Goal: Information Seeking & Learning: Learn about a topic

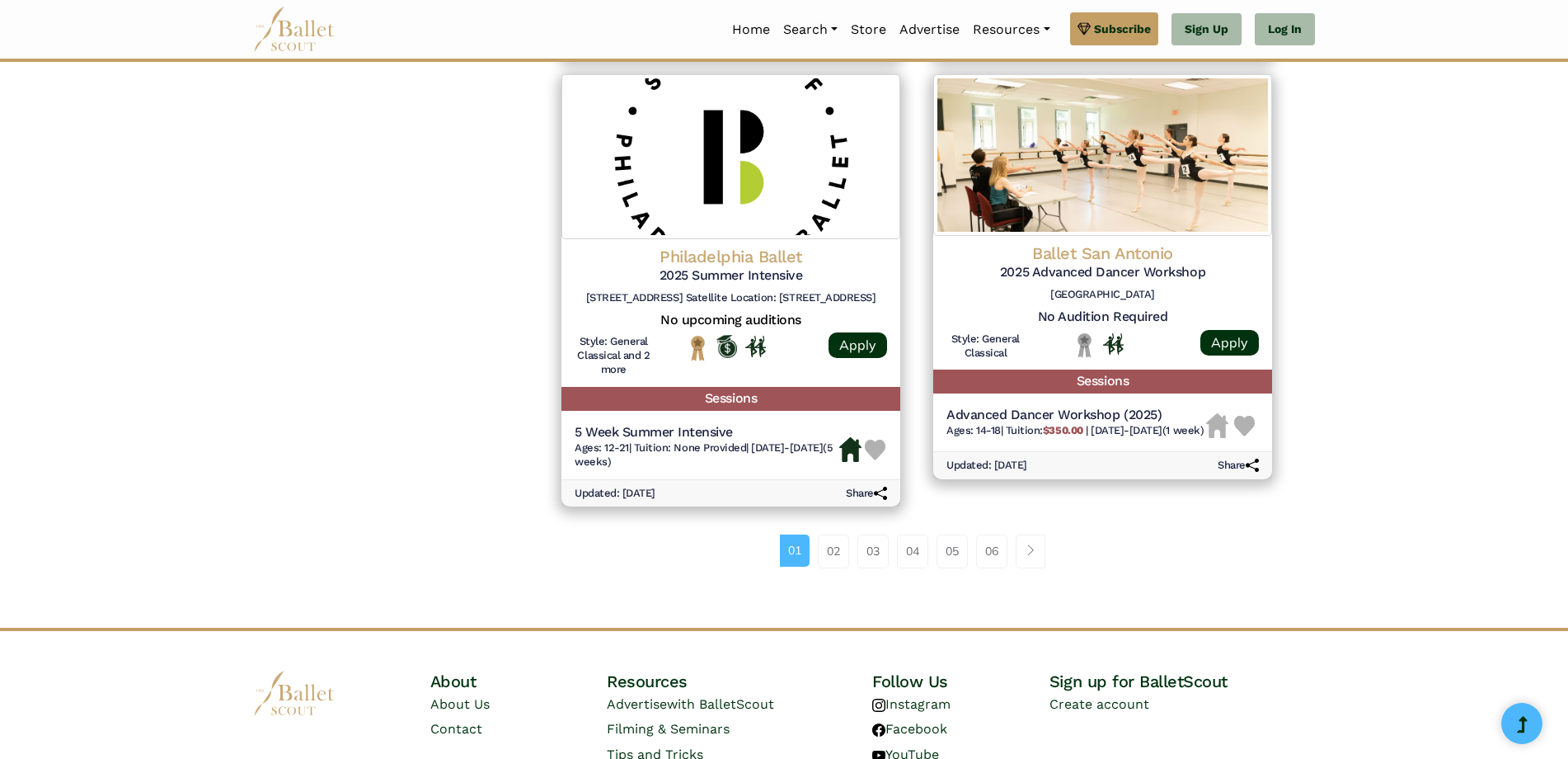
scroll to position [2227, 0]
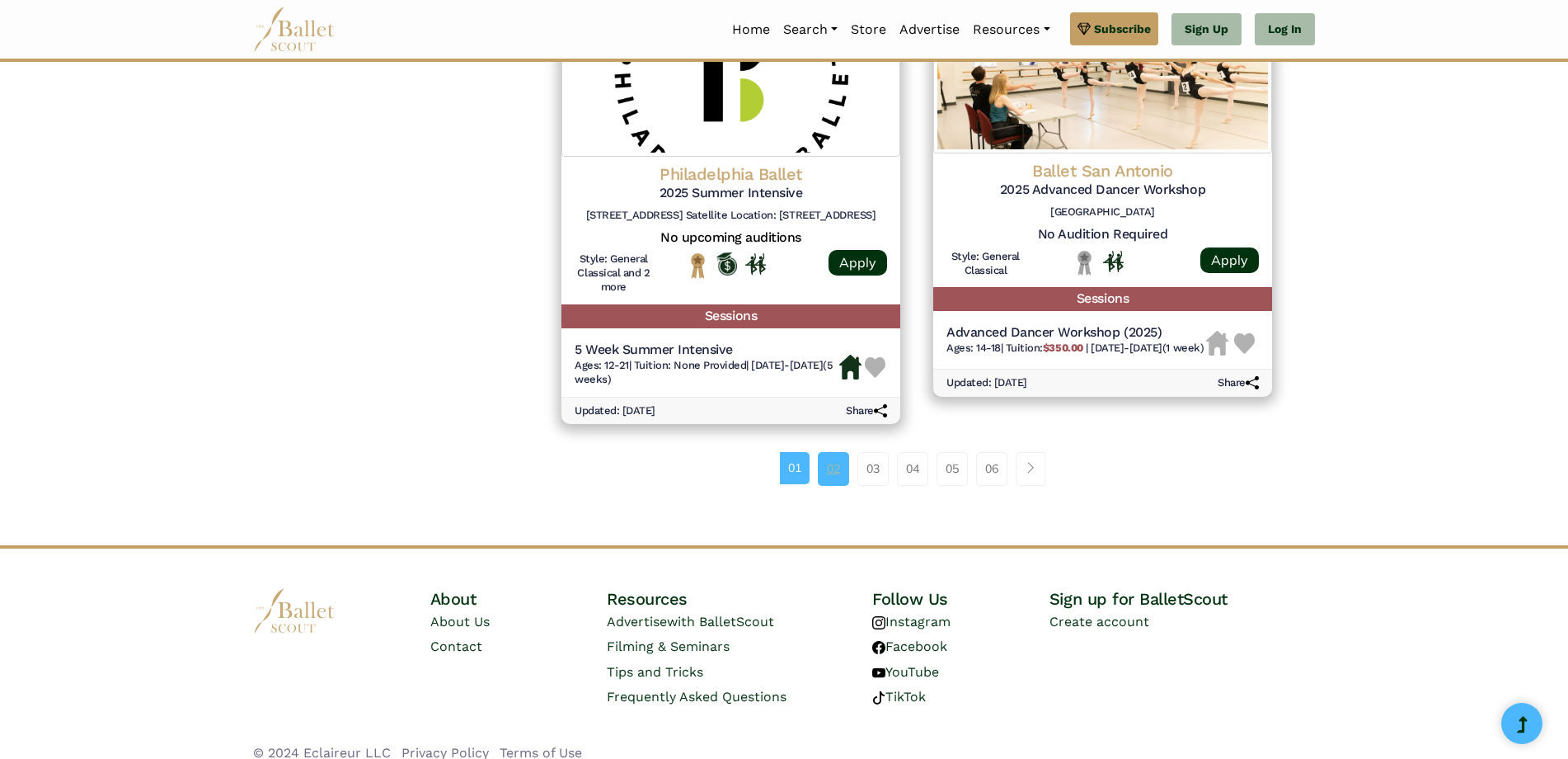
click at [830, 461] on link "02" at bounding box center [833, 469] width 32 height 33
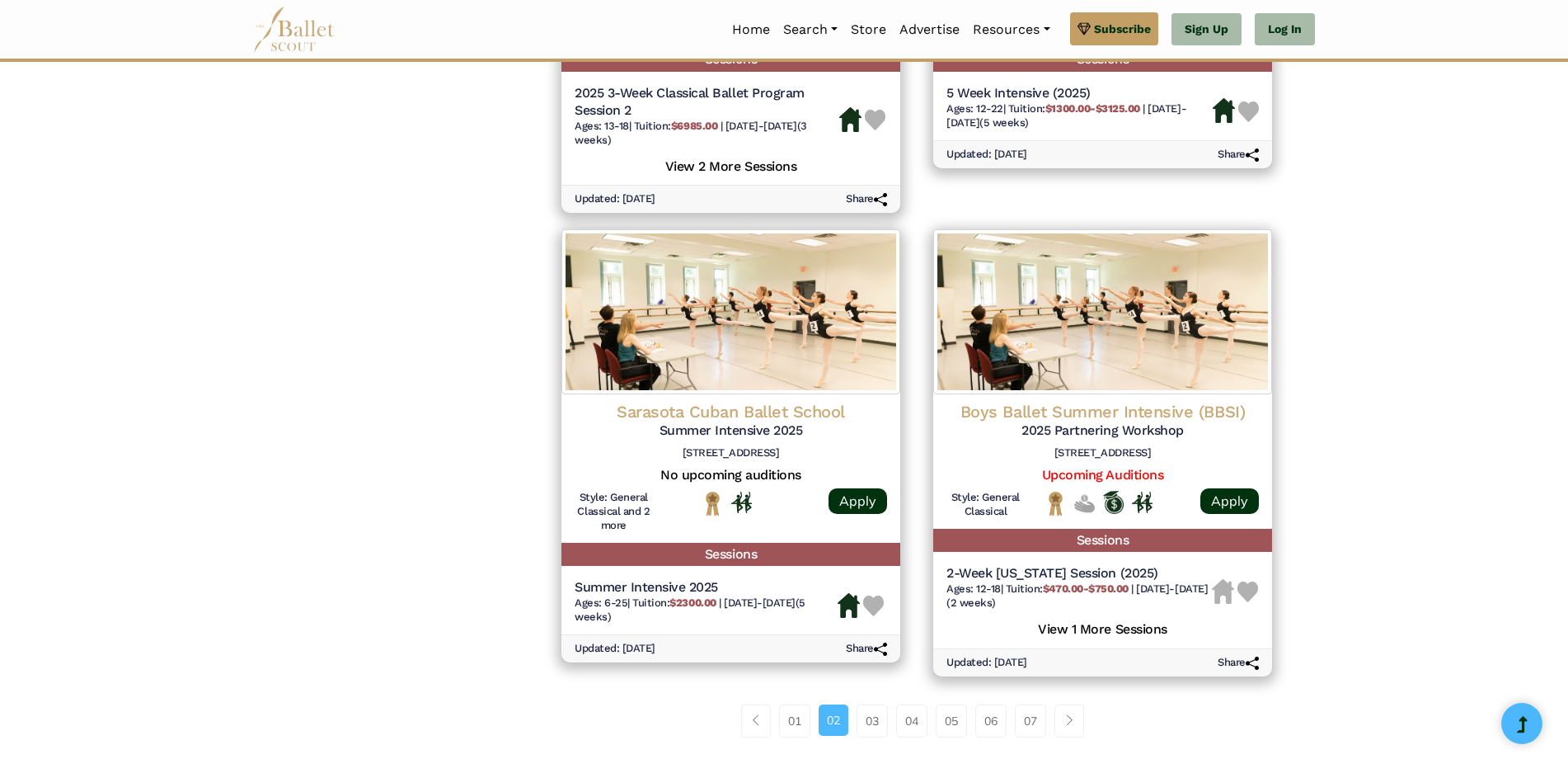
scroll to position [2227, 0]
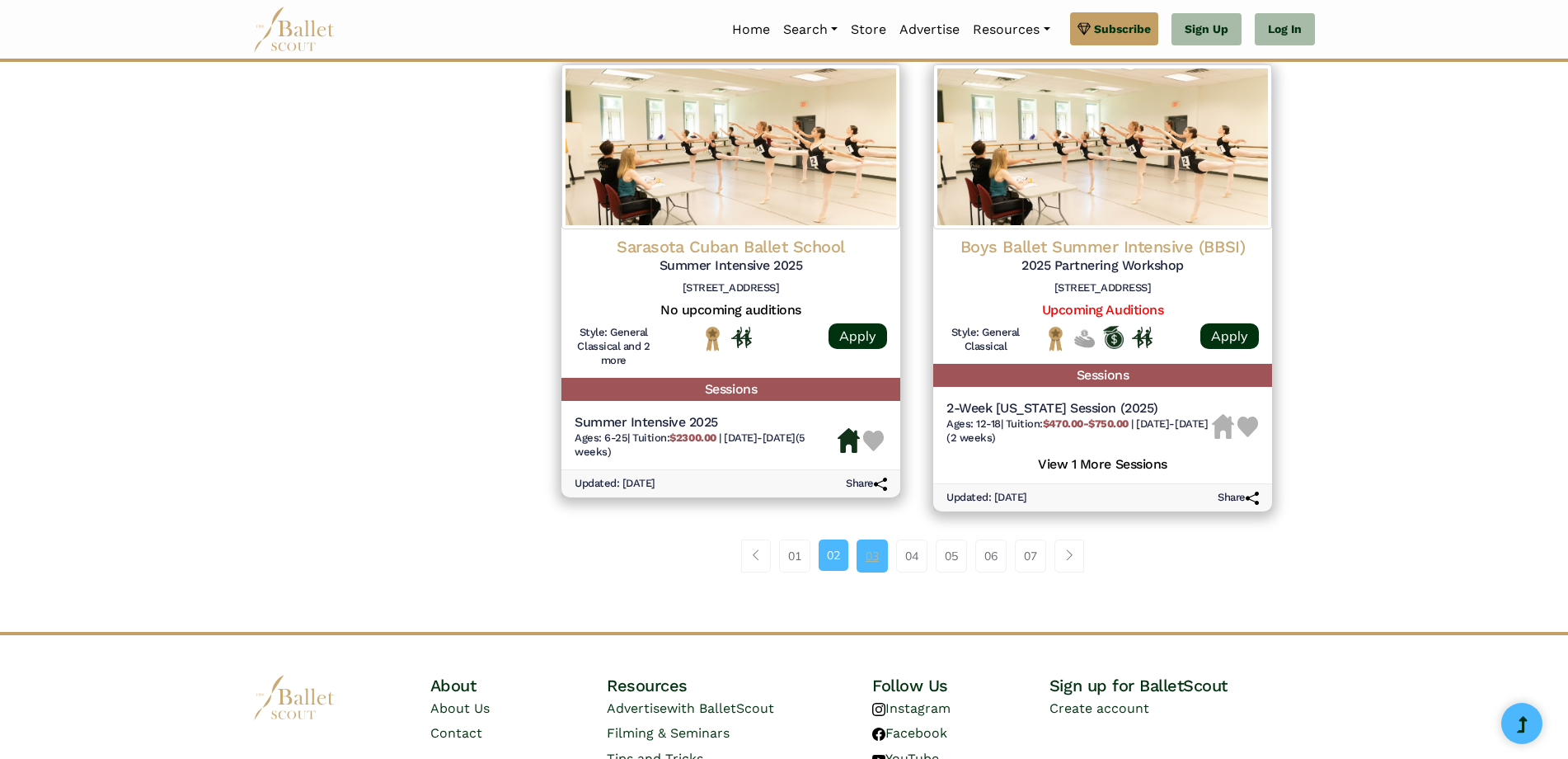
click at [877, 552] on link "03" at bounding box center [872, 556] width 32 height 33
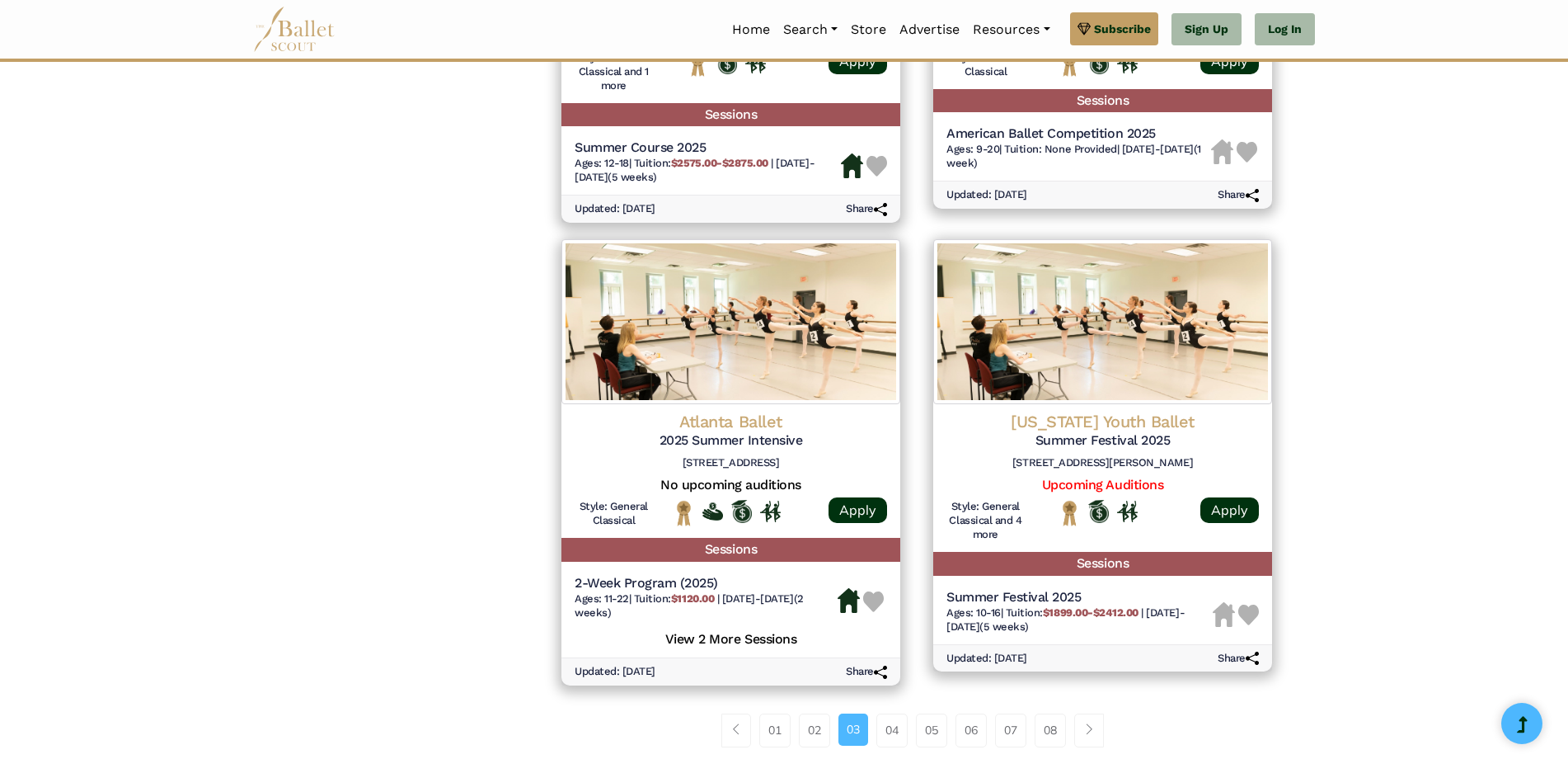
scroll to position [2062, 0]
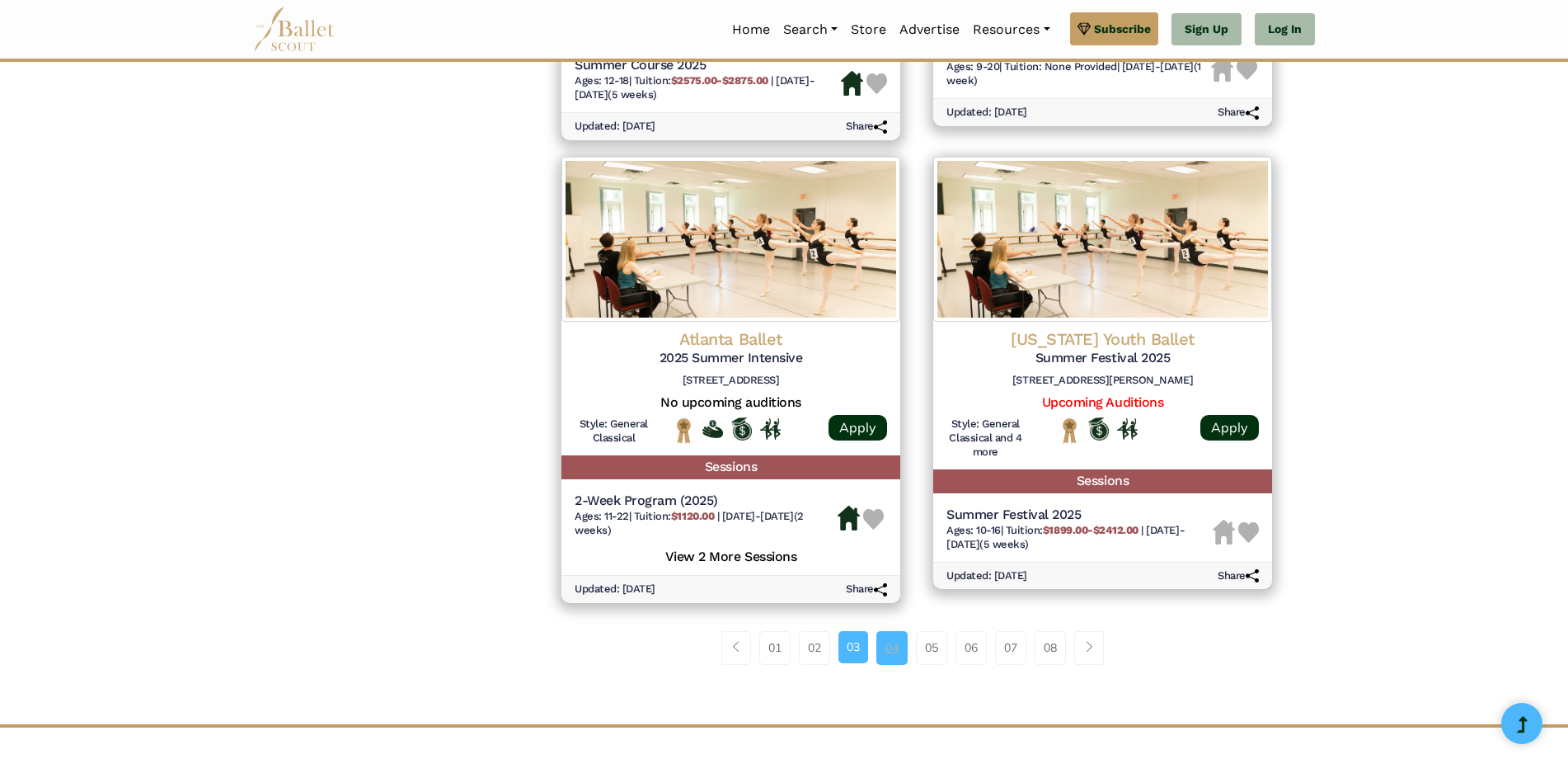
click at [888, 655] on link "04" at bounding box center [892, 648] width 32 height 33
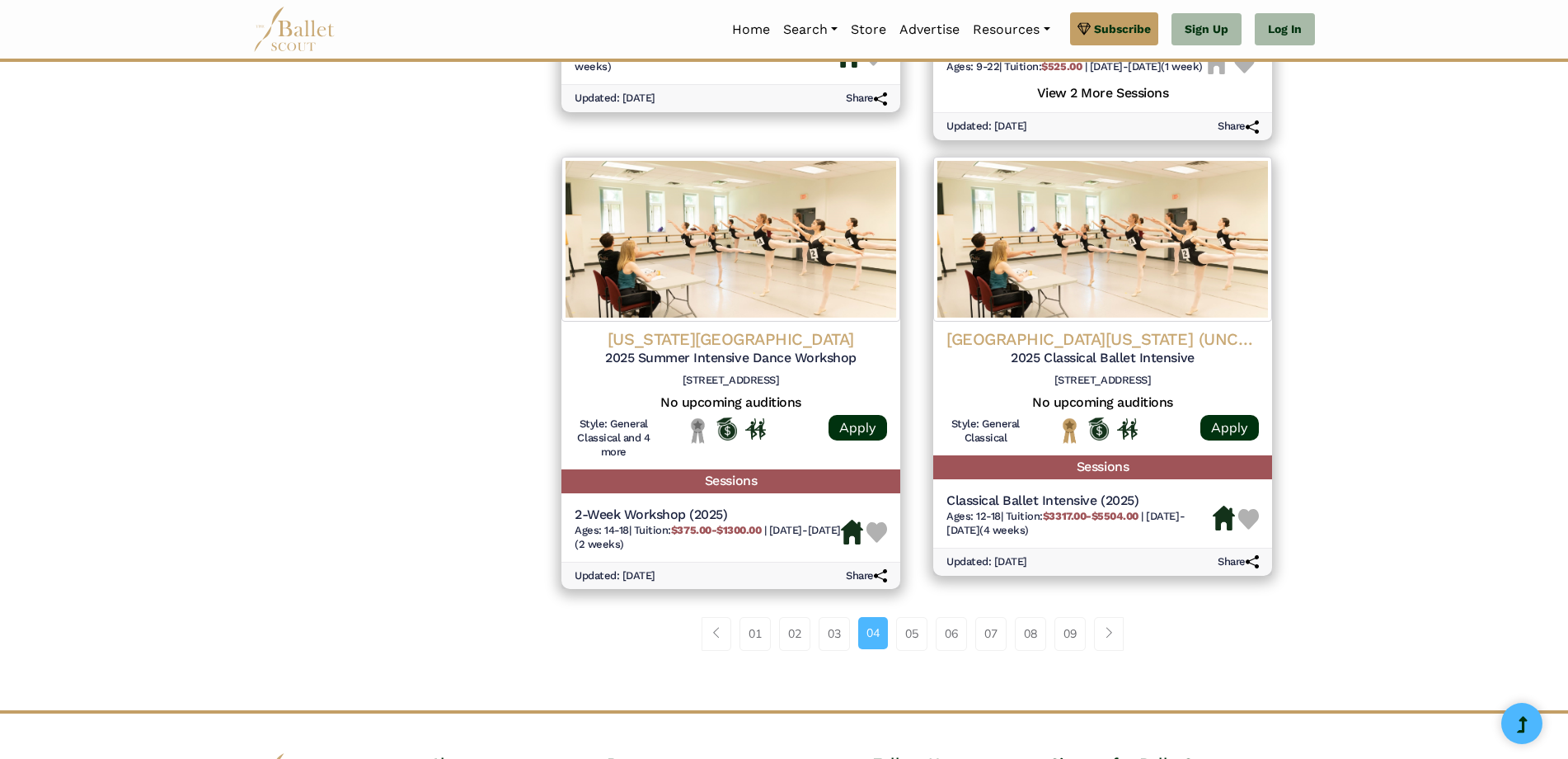
scroll to position [2145, 0]
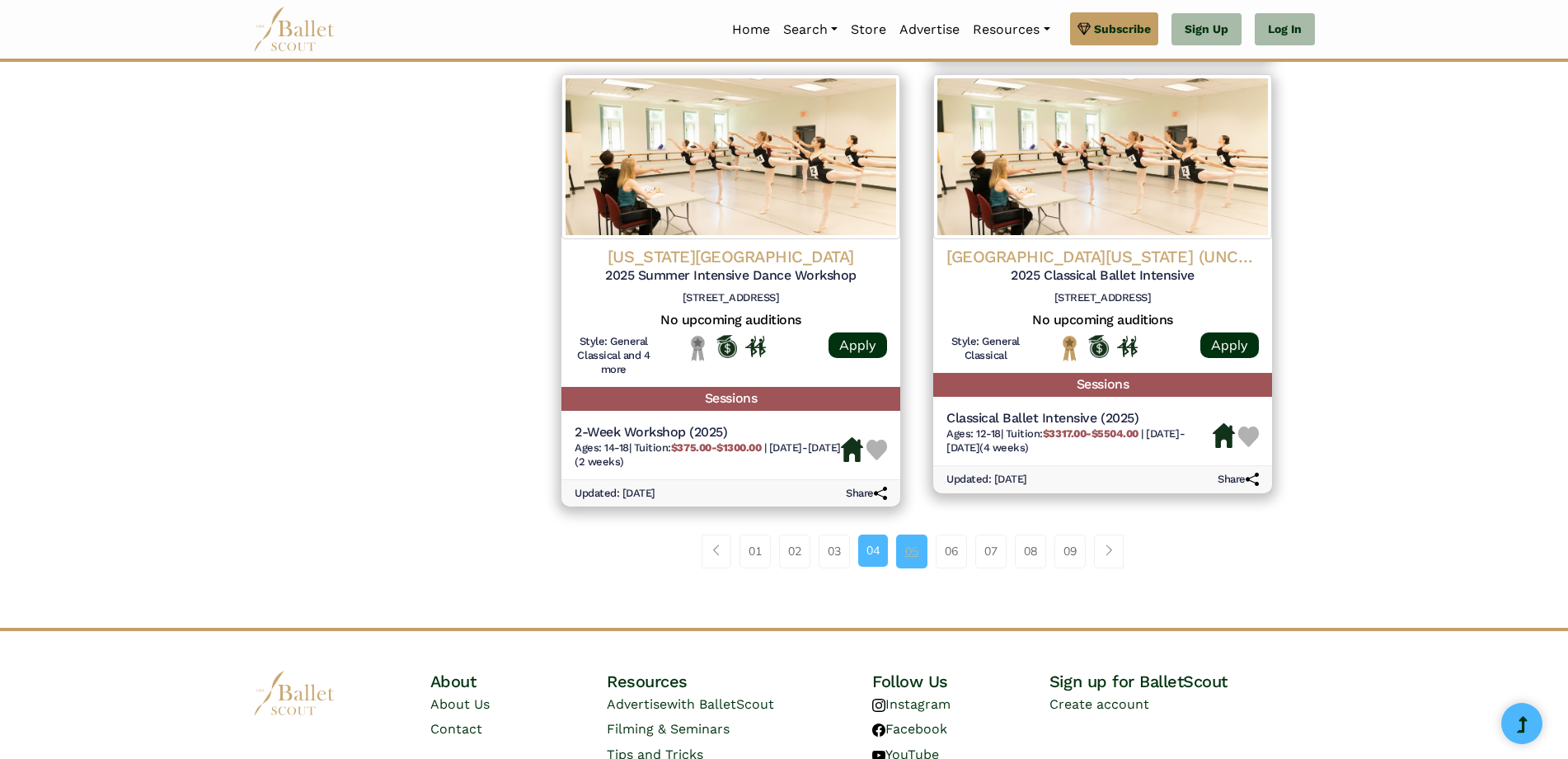
click at [915, 565] on link "05" at bounding box center [912, 551] width 32 height 33
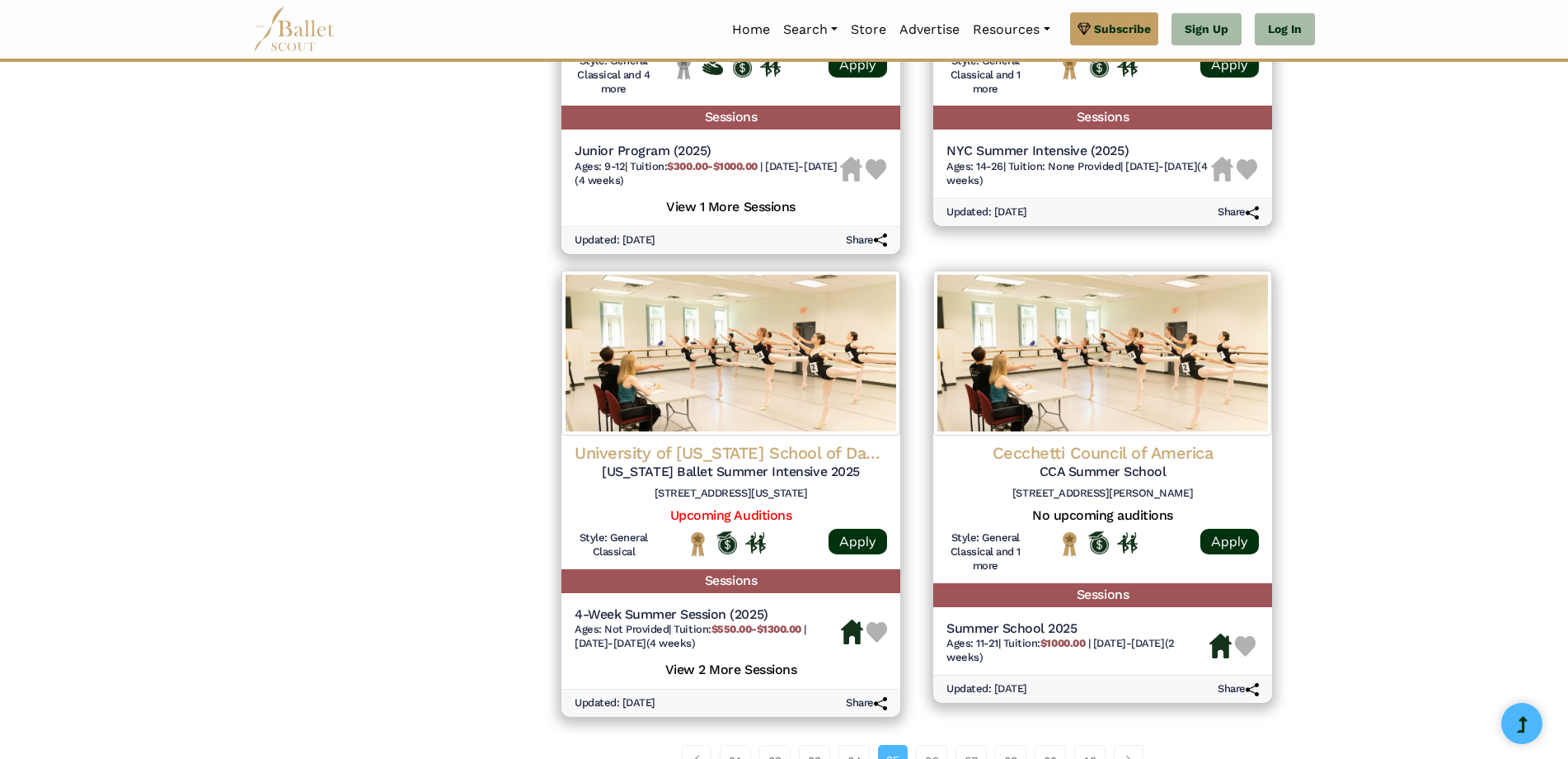
scroll to position [2145, 0]
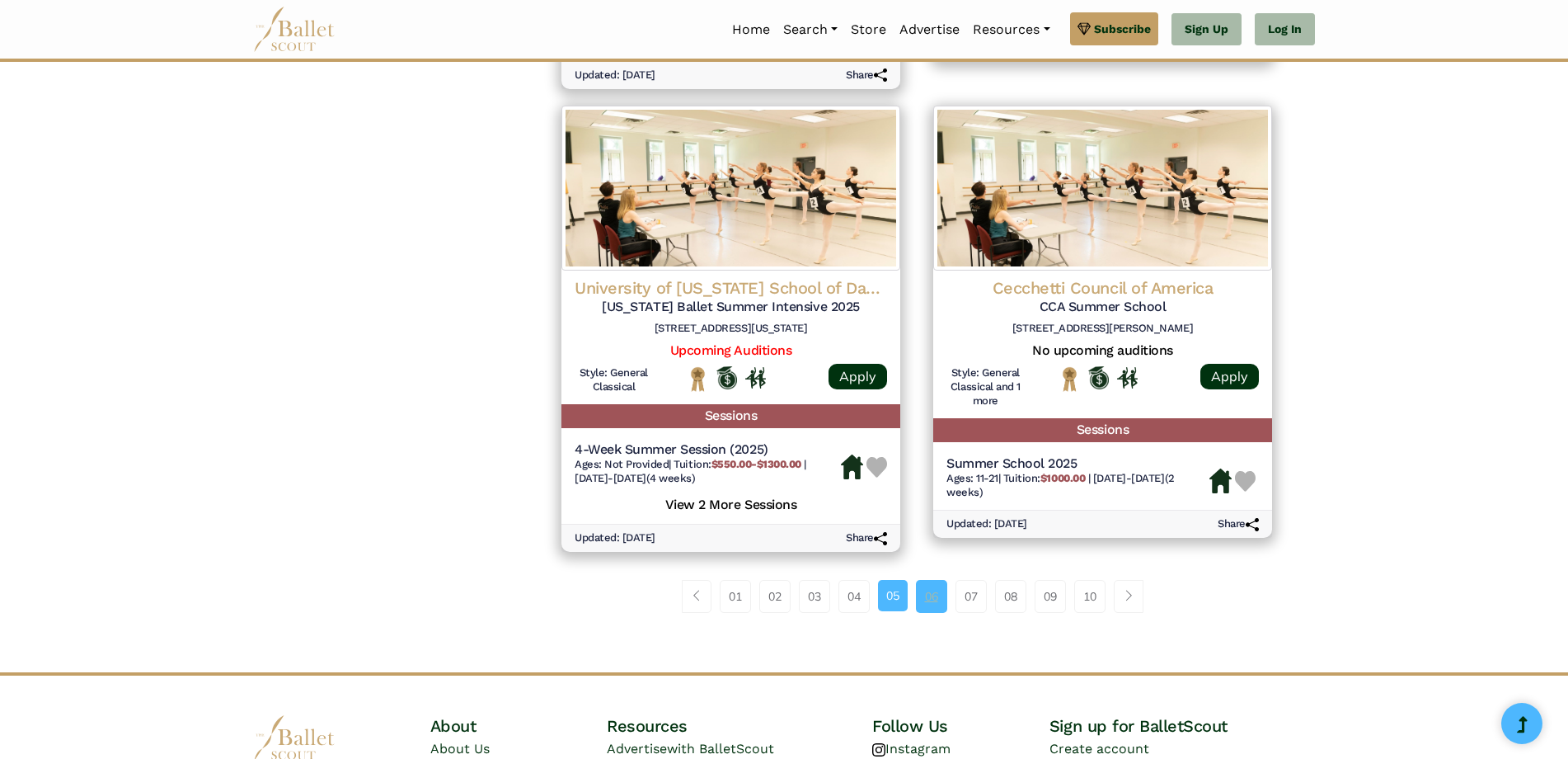
click at [938, 591] on link "06" at bounding box center [932, 596] width 32 height 33
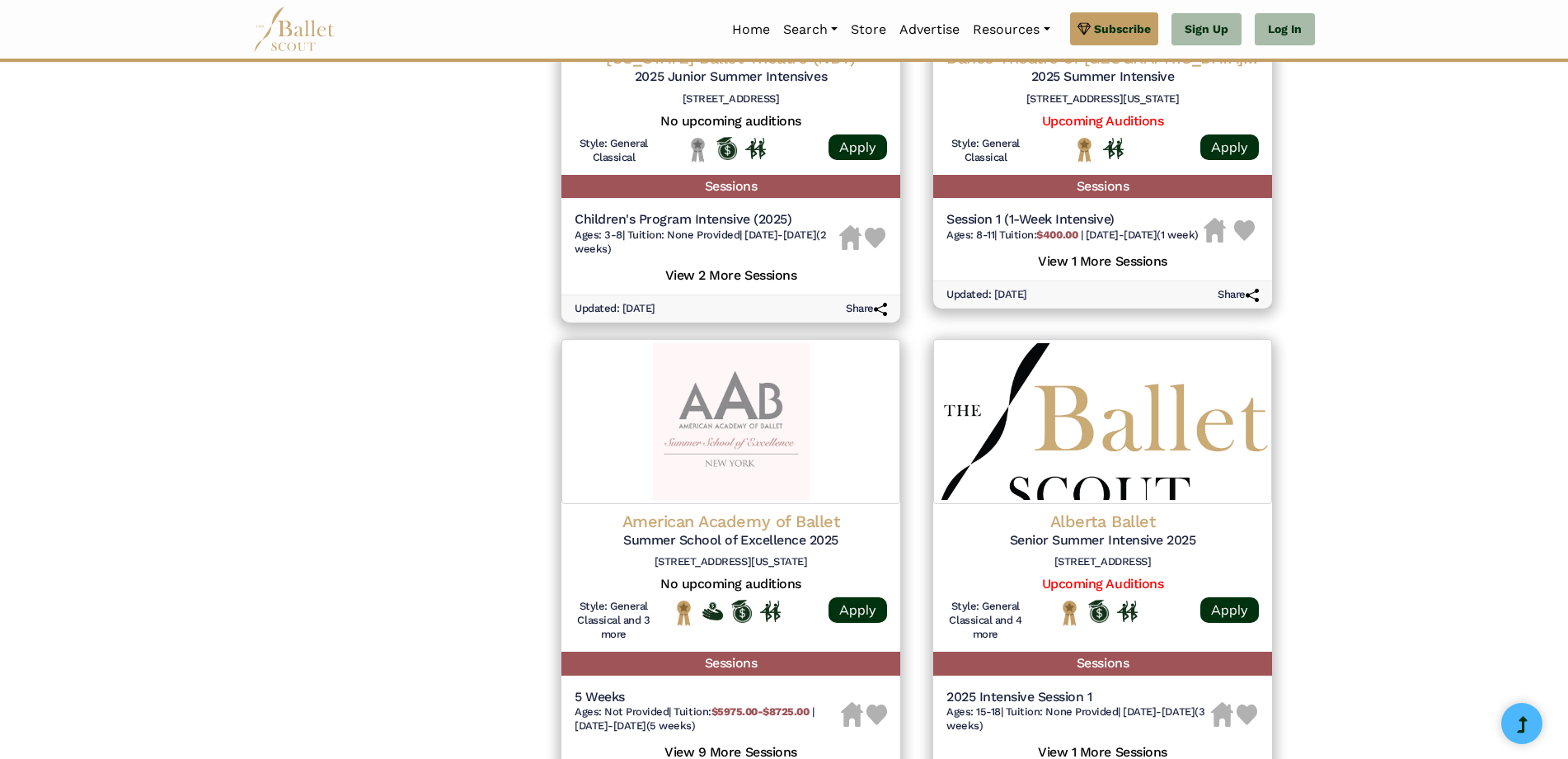
scroll to position [2062, 0]
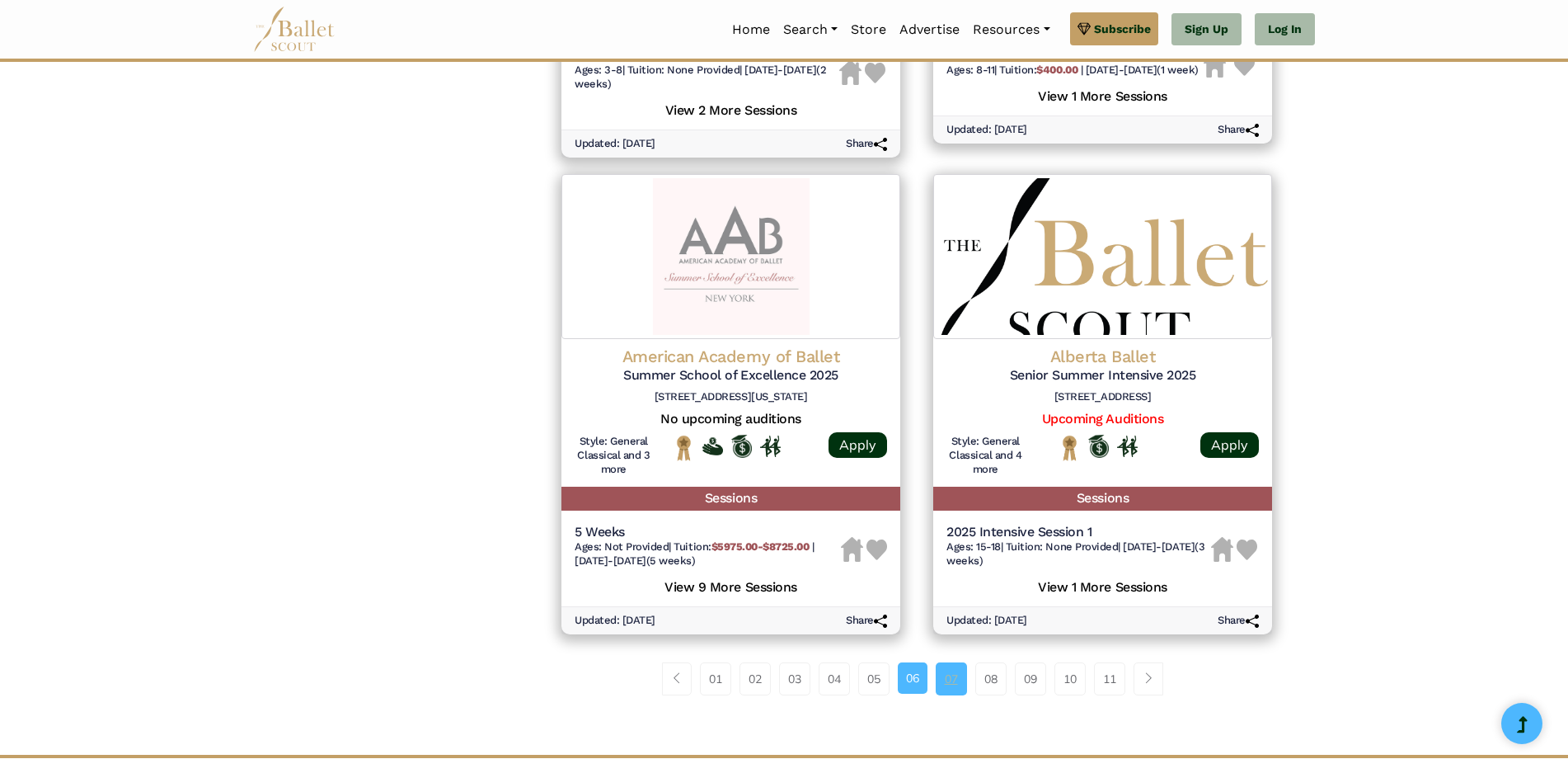
click at [951, 681] on link "07" at bounding box center [951, 678] width 32 height 33
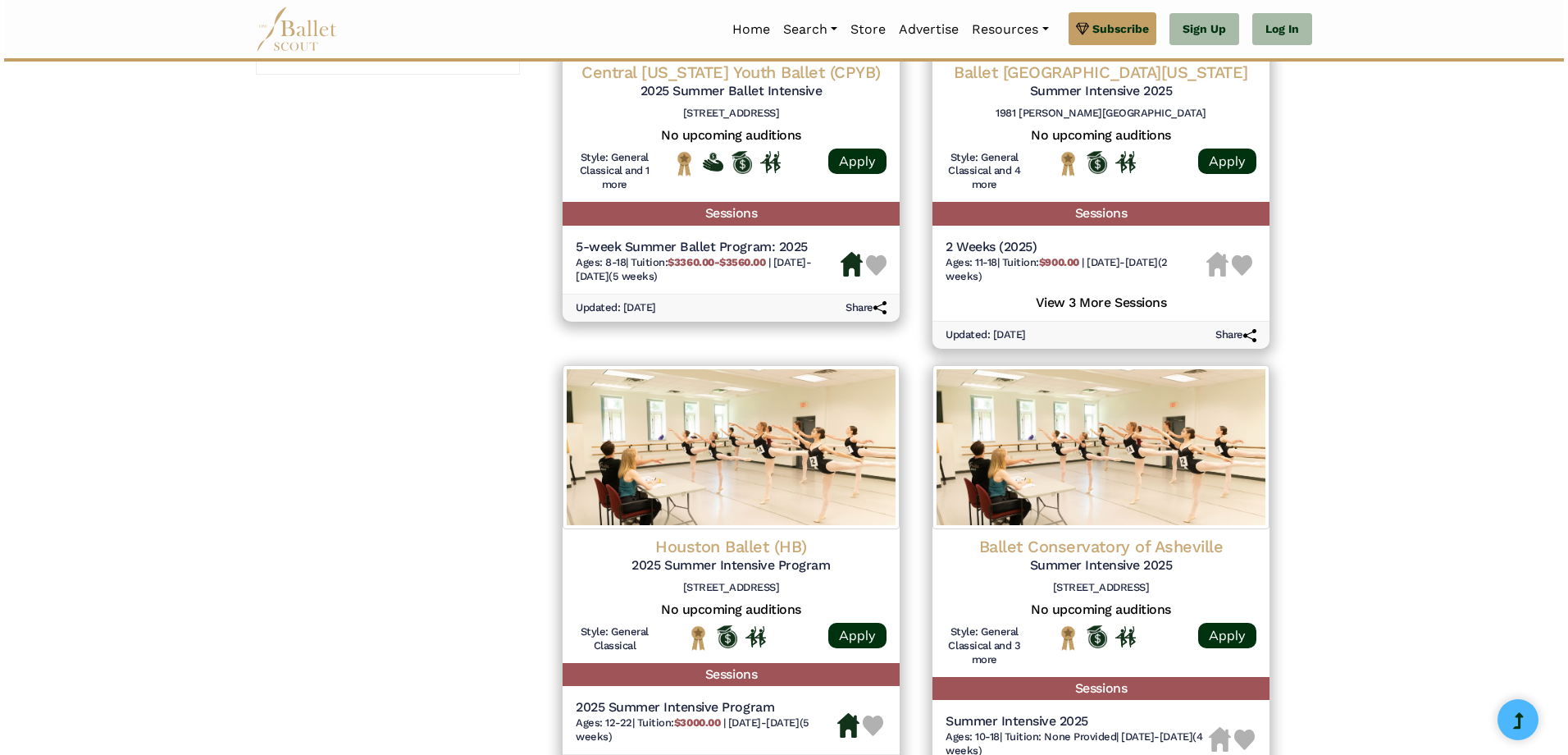
scroll to position [1477, 0]
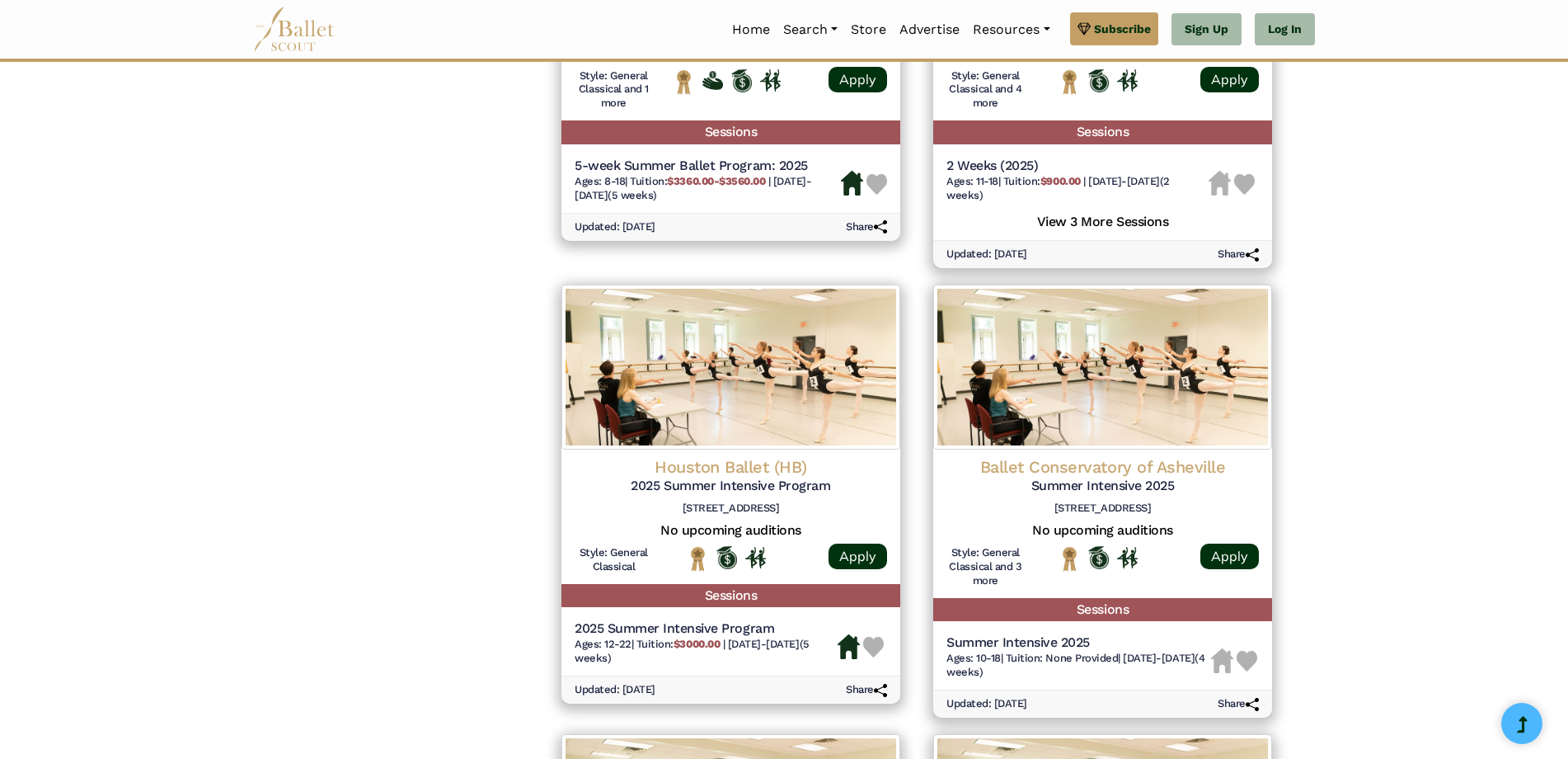
drag, startPoint x: 781, startPoint y: 523, endPoint x: 372, endPoint y: 488, distance: 410.5
click at [372, 488] on div "**********" at bounding box center [386, 9] width 265 height 2586
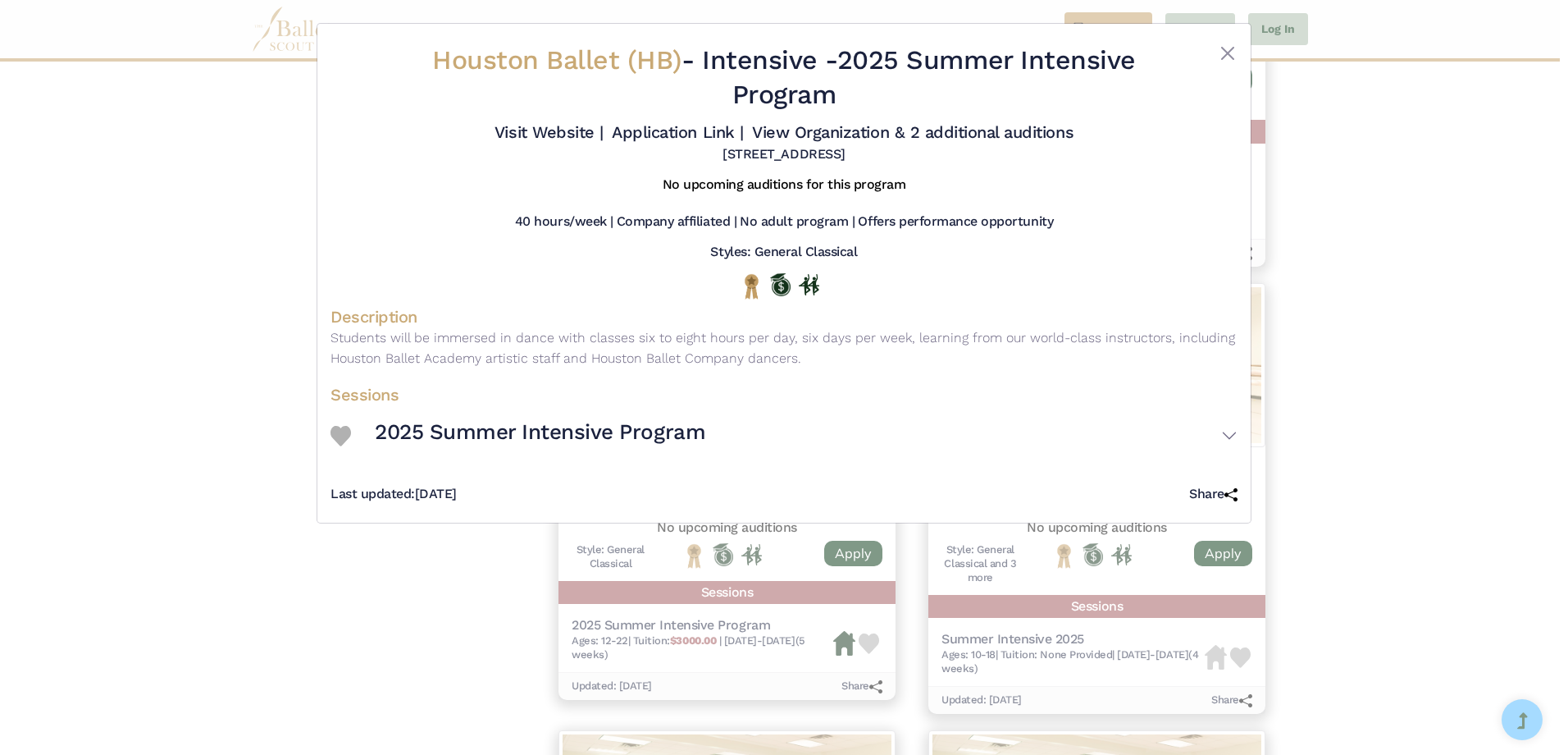
click at [859, 395] on h4 "Sessions" at bounding box center [784, 395] width 907 height 21
click at [1226, 438] on button "2025 Summer Intensive Program" at bounding box center [806, 435] width 863 height 48
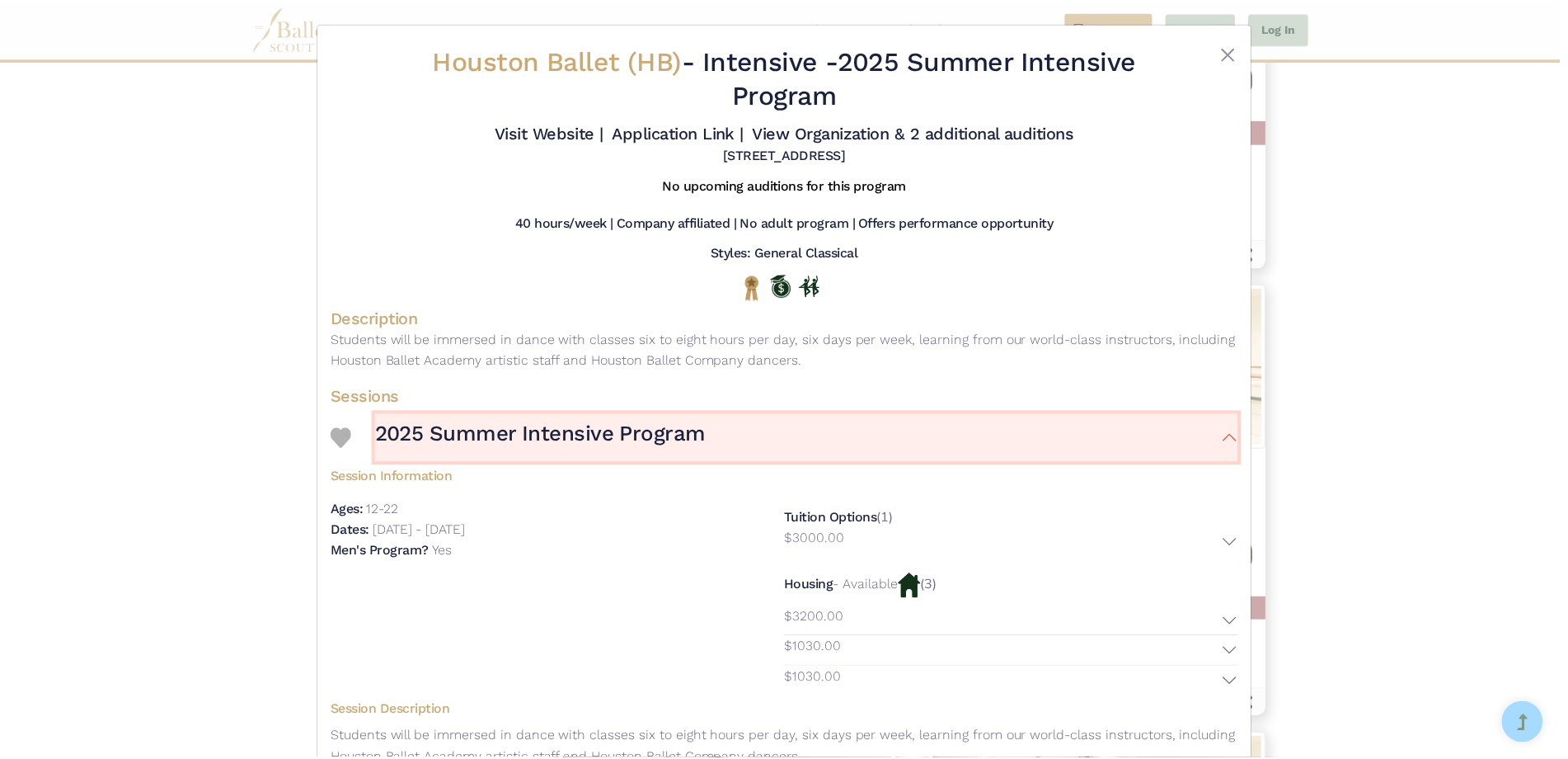
scroll to position [112, 0]
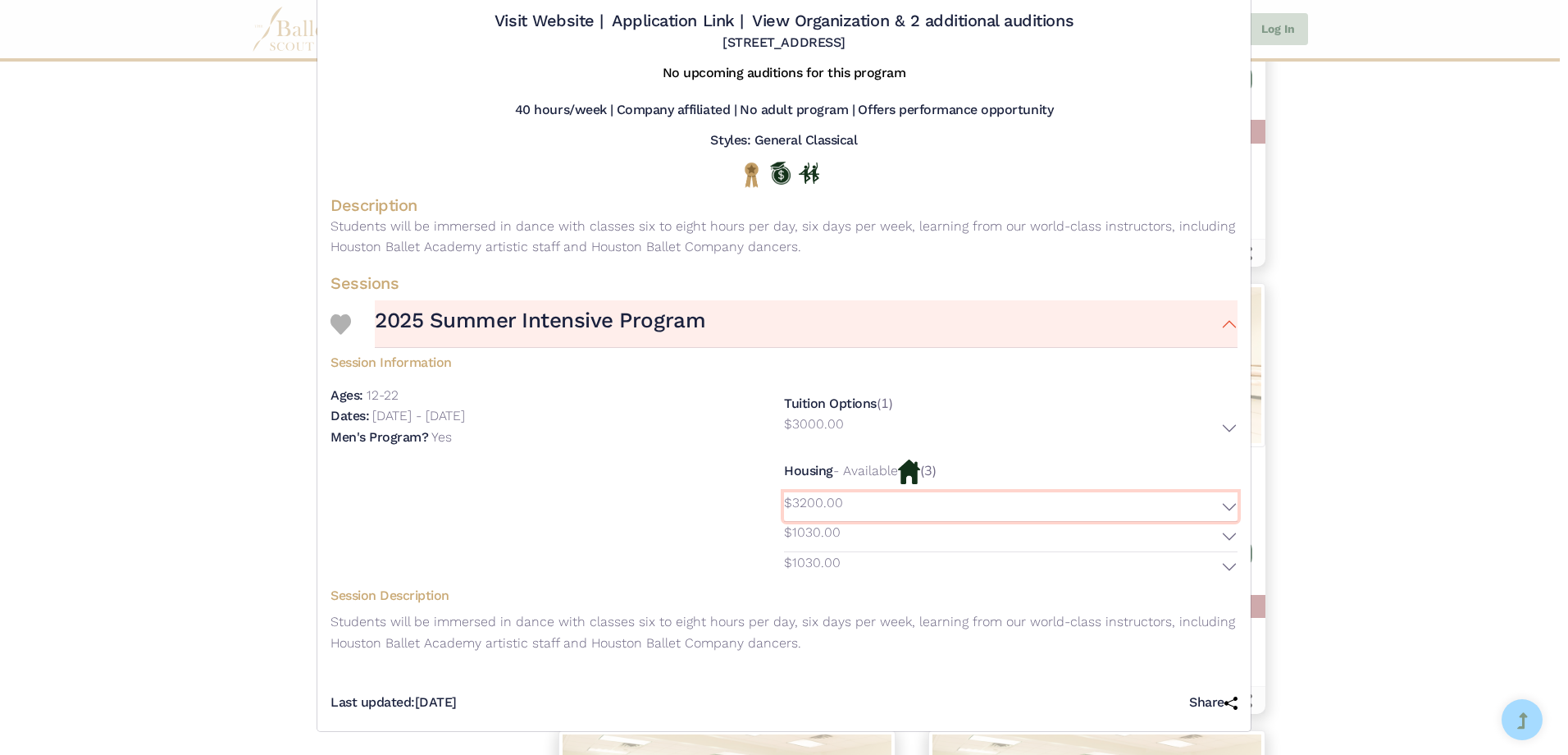
click at [1224, 506] on button "$3200.00" at bounding box center [1011, 507] width 453 height 30
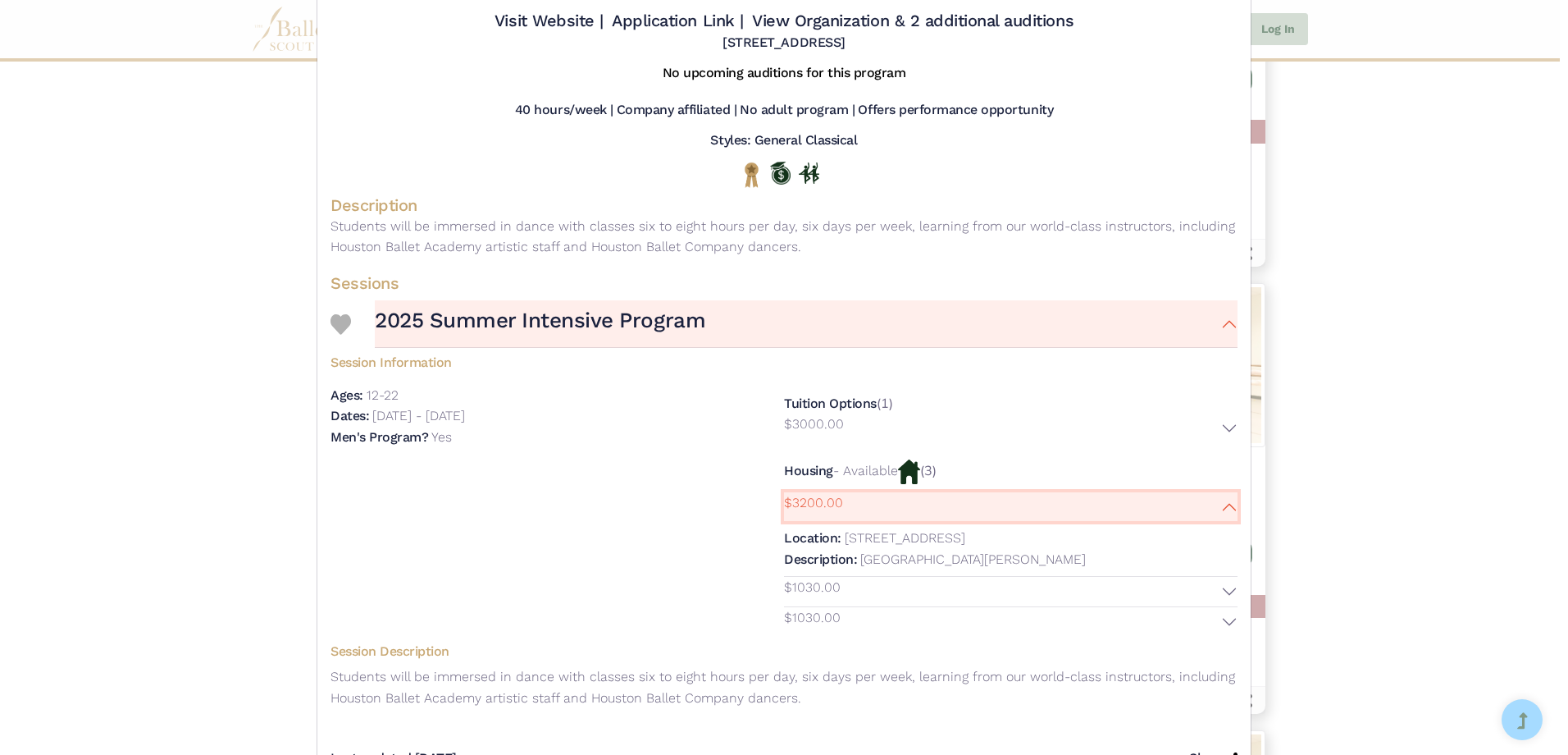
click at [1221, 506] on button "$3200.00" at bounding box center [1011, 507] width 453 height 30
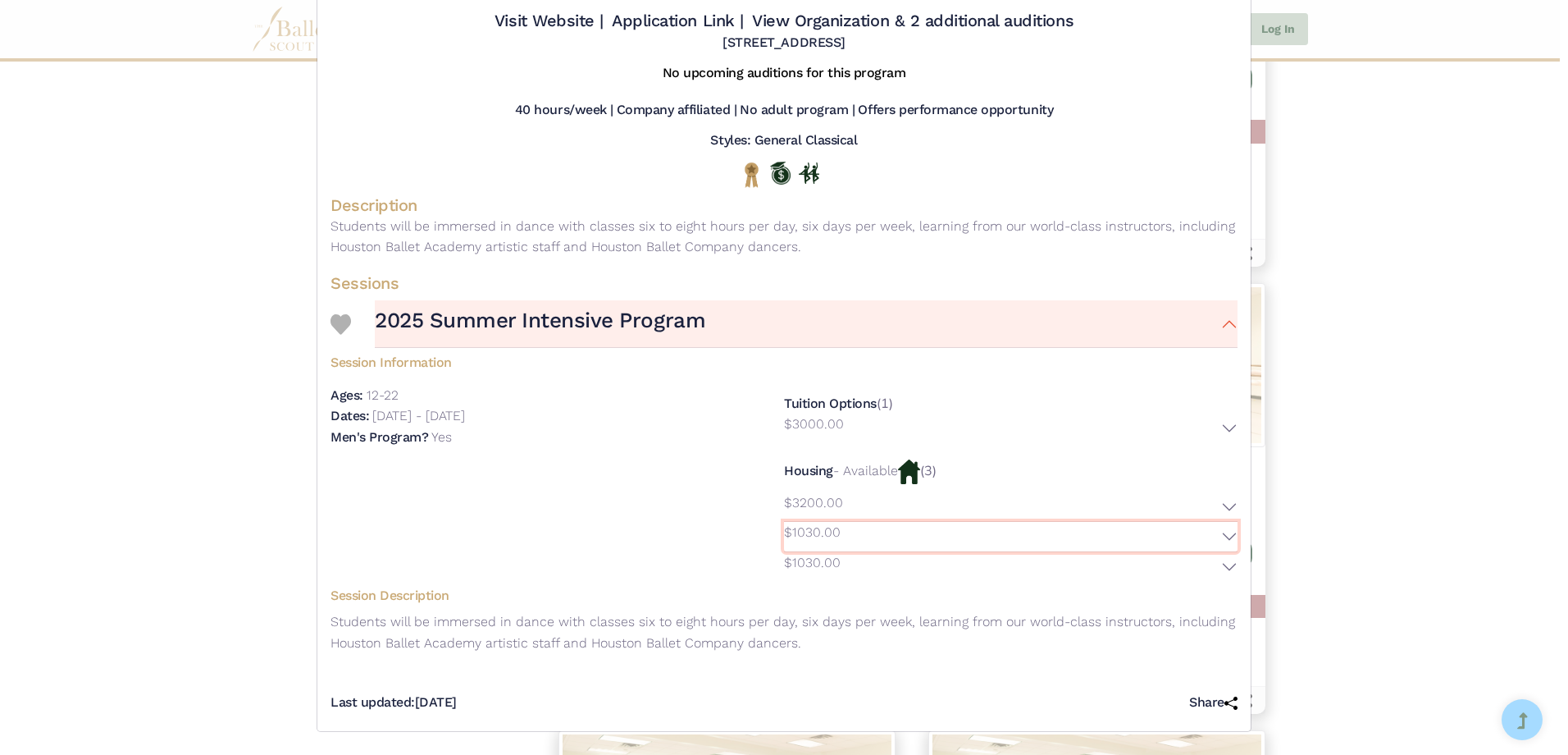
click at [1223, 532] on button "$1030.00" at bounding box center [1011, 536] width 453 height 30
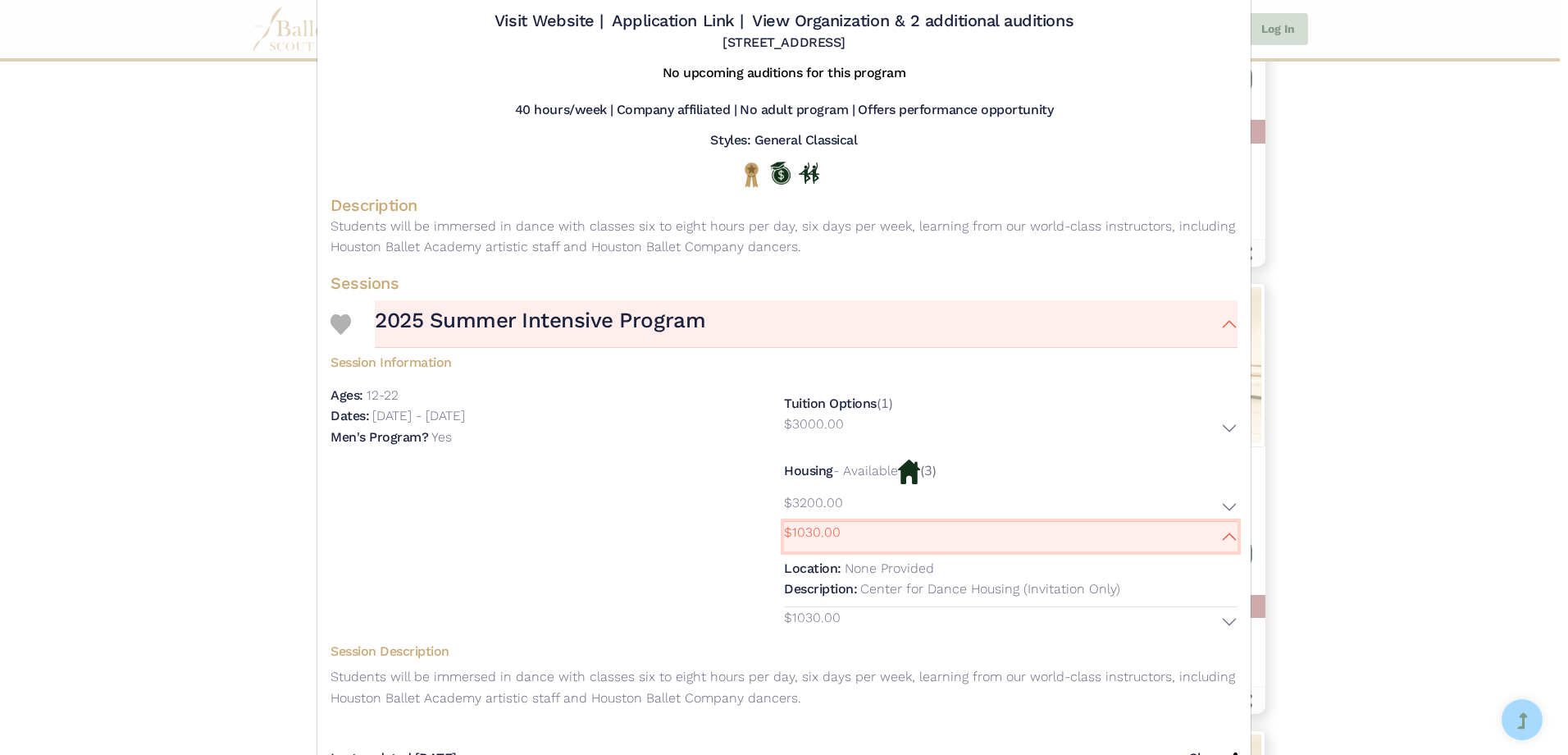
click at [1221, 532] on button "$1030.00" at bounding box center [1011, 536] width 453 height 30
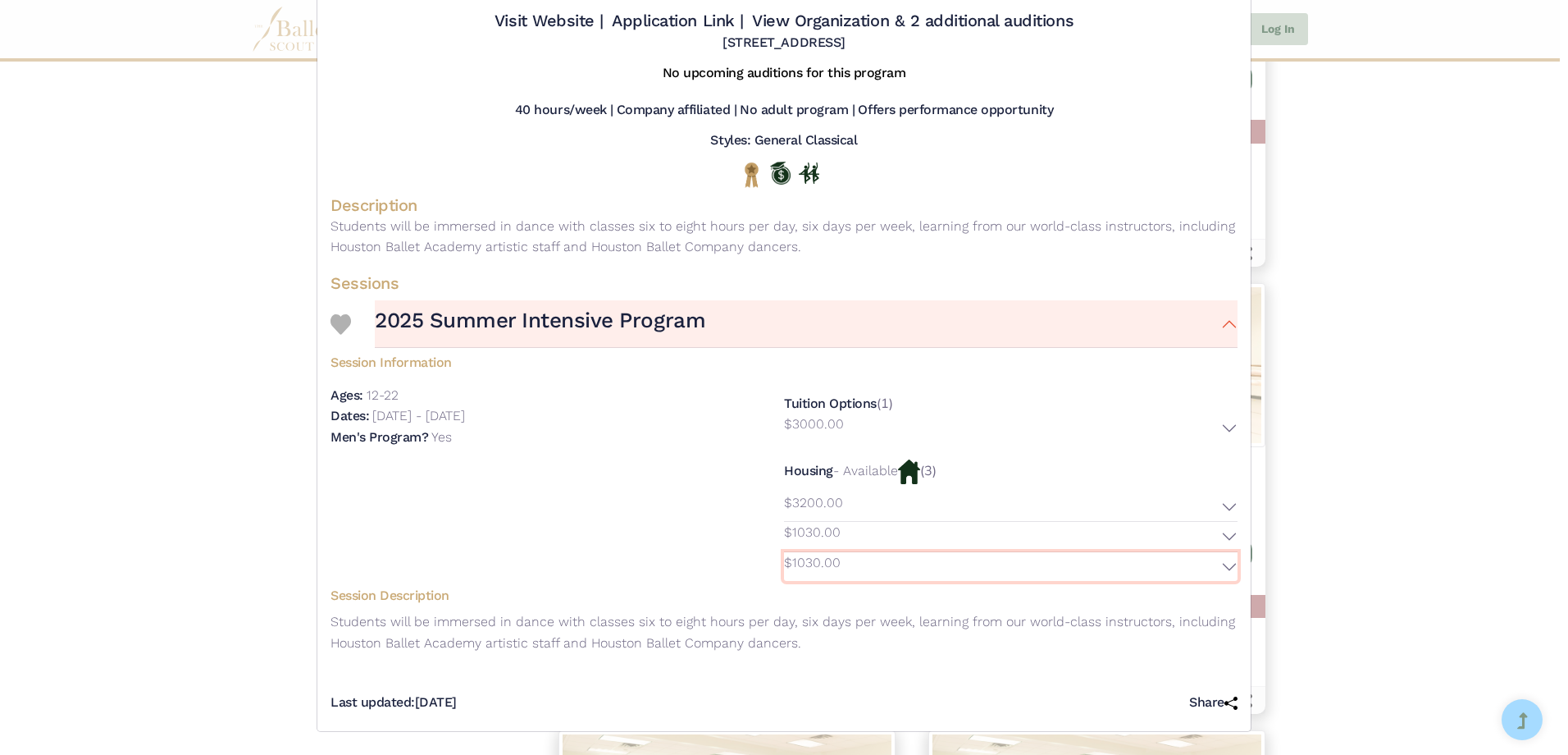
click at [1221, 562] on button "$1030.00" at bounding box center [1011, 567] width 453 height 30
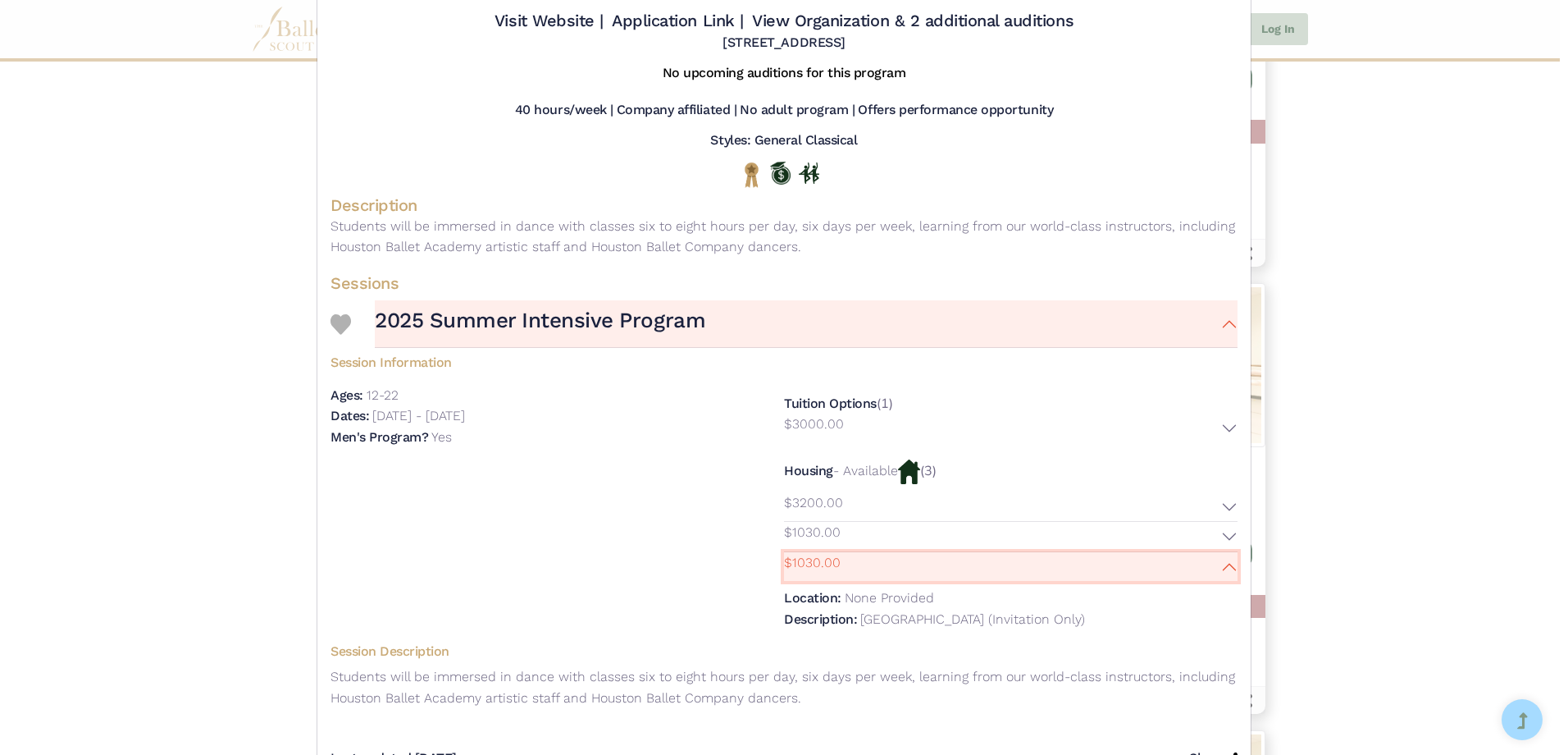
click at [1221, 562] on button "$1030.00" at bounding box center [1011, 567] width 453 height 30
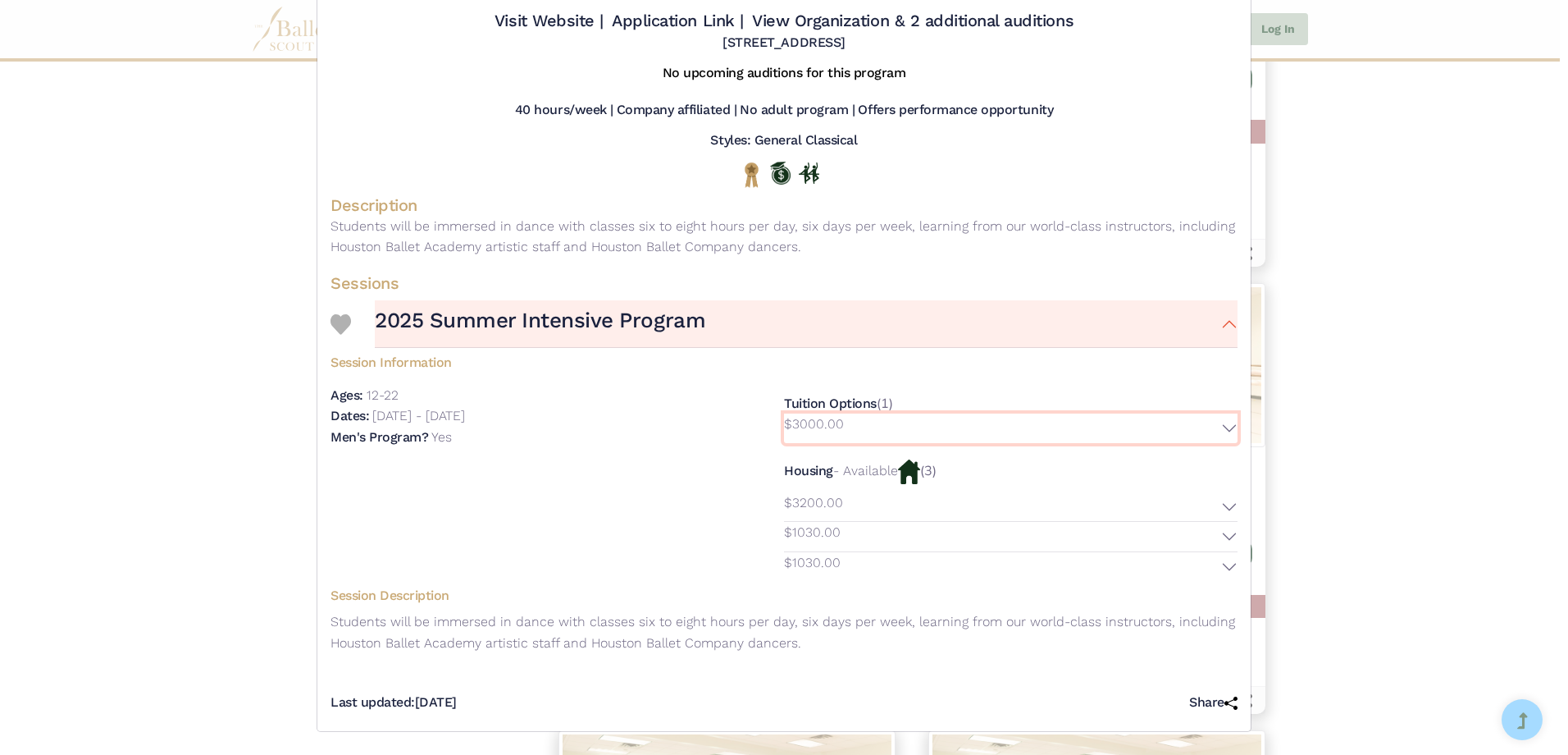
click at [1224, 423] on button "$3000.00" at bounding box center [1011, 428] width 453 height 30
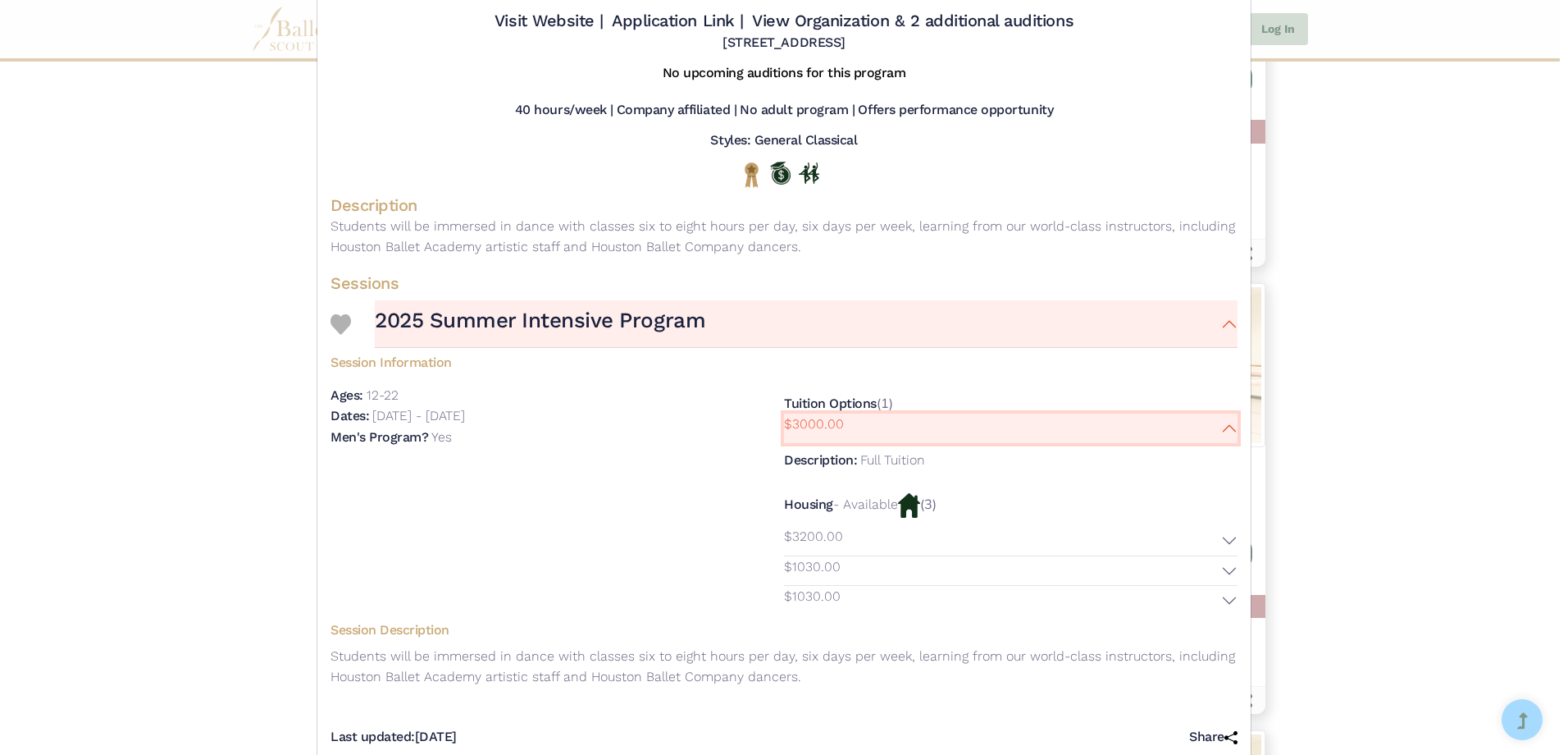
click at [1220, 426] on button "$3000.00" at bounding box center [1011, 428] width 453 height 30
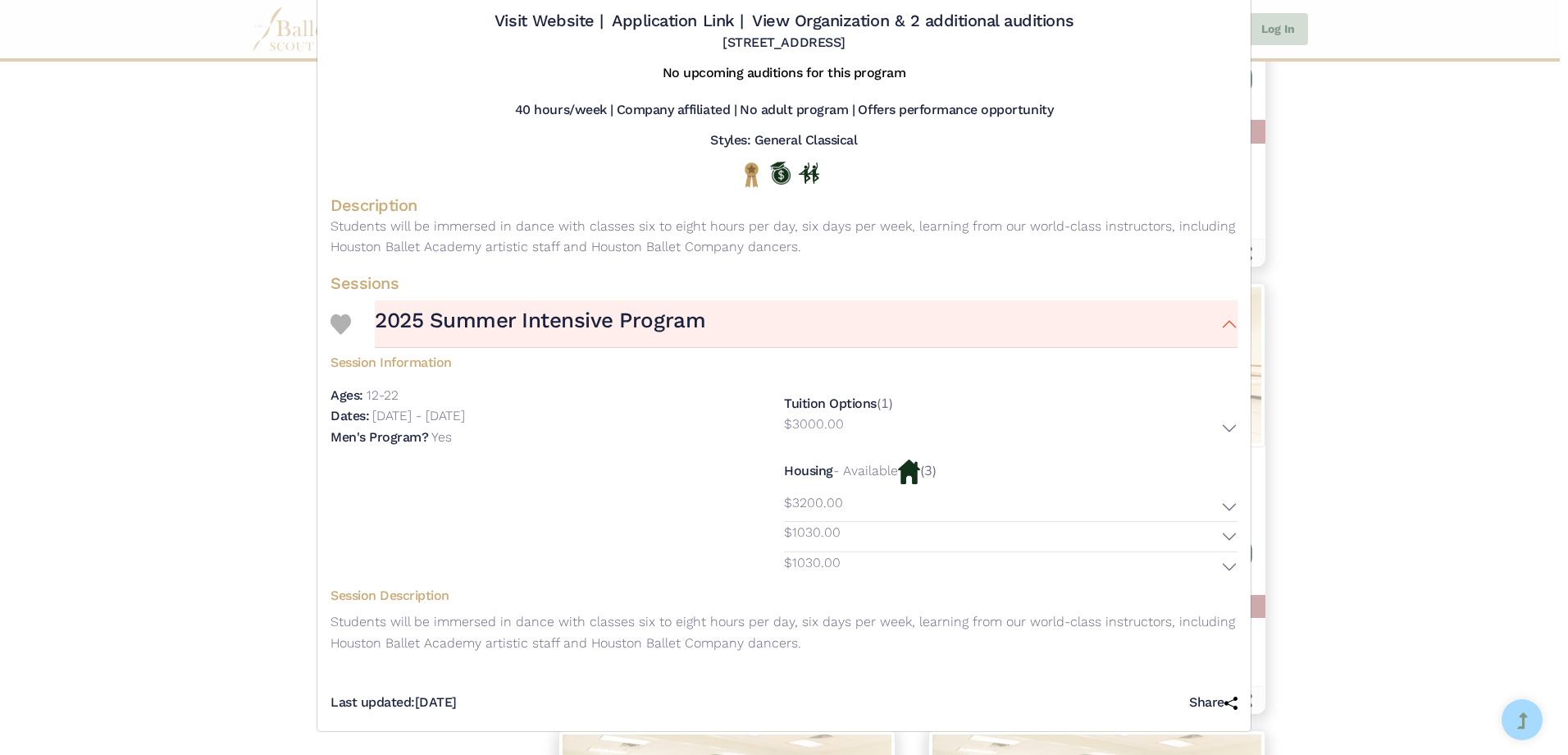
click at [1355, 305] on div "Houston Ballet (HB) - Intensive - 2025 Summer Intensive Program Visit Website |…" at bounding box center [784, 378] width 1568 height 755
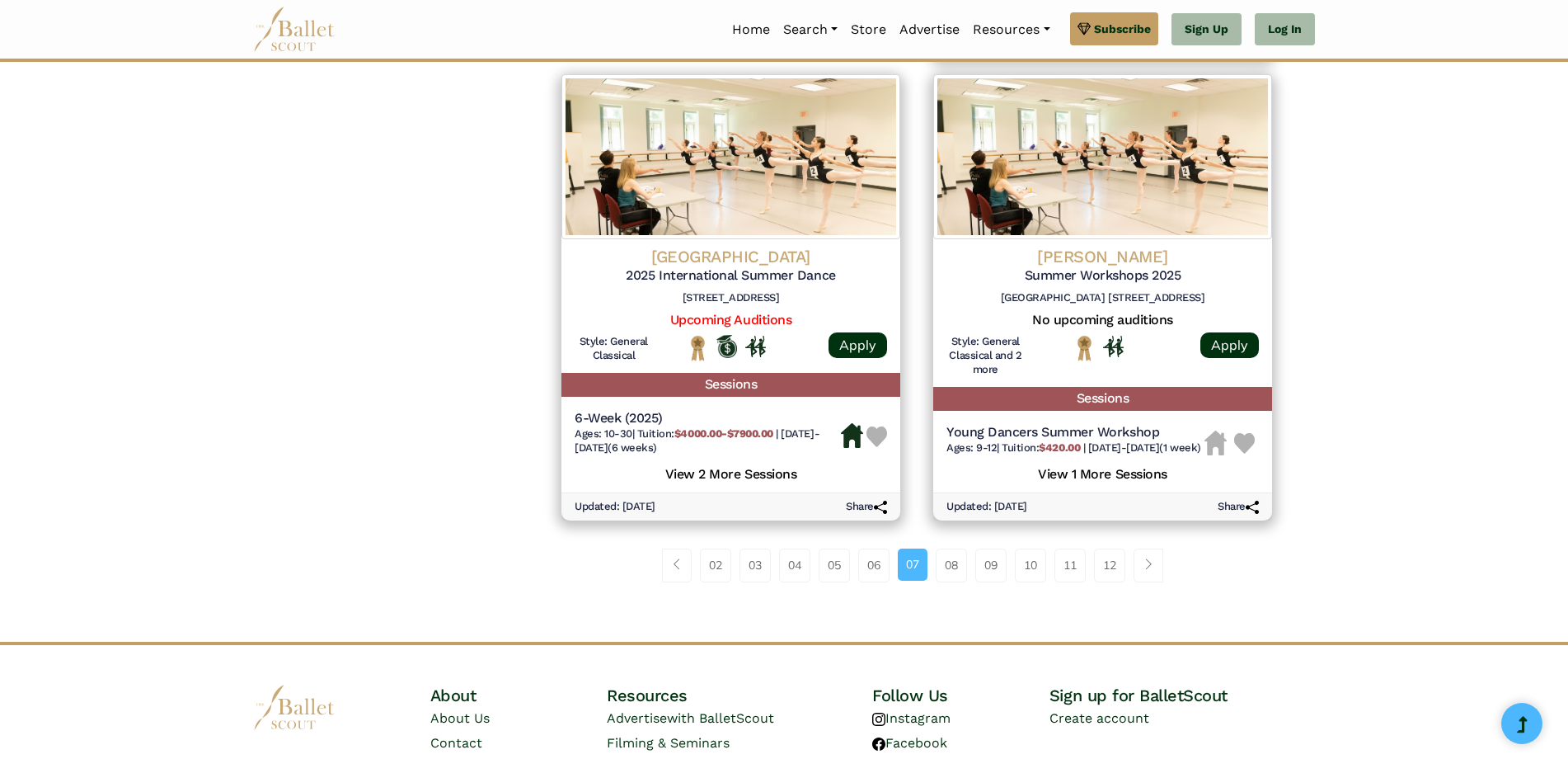
scroll to position [2227, 0]
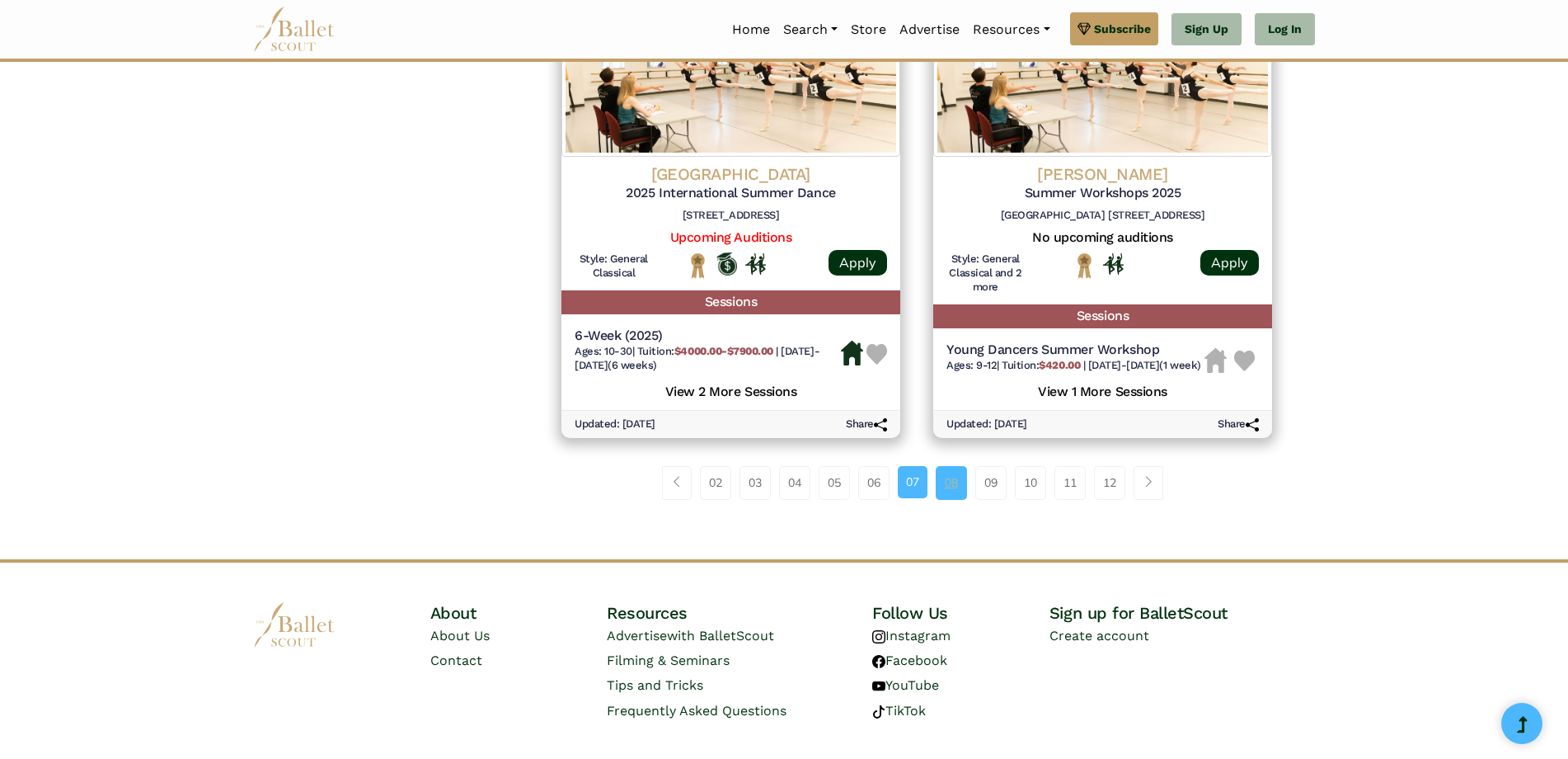
click at [963, 499] on link "08" at bounding box center [951, 482] width 32 height 33
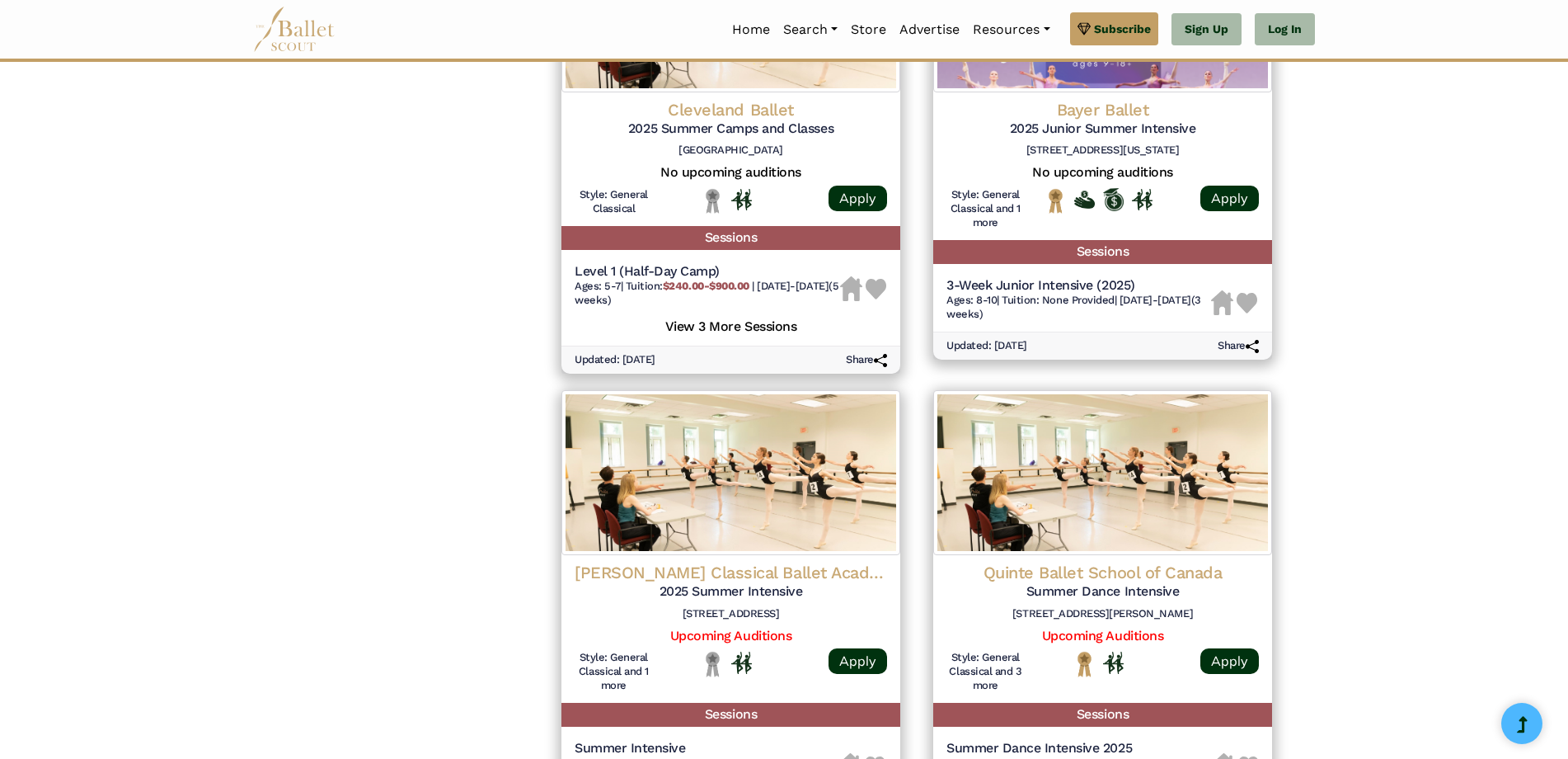
scroll to position [1980, 0]
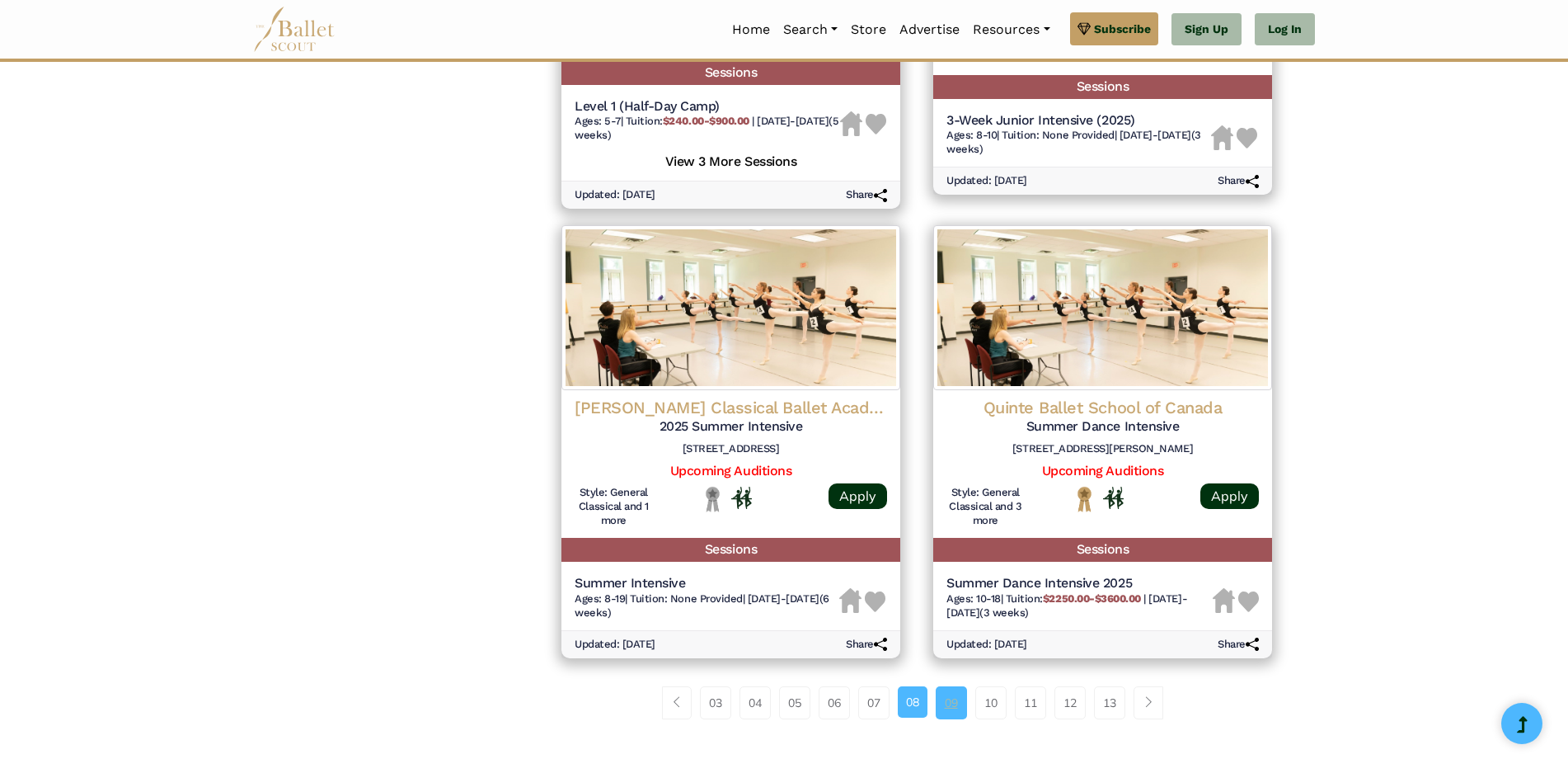
click at [959, 712] on link "09" at bounding box center [951, 702] width 32 height 33
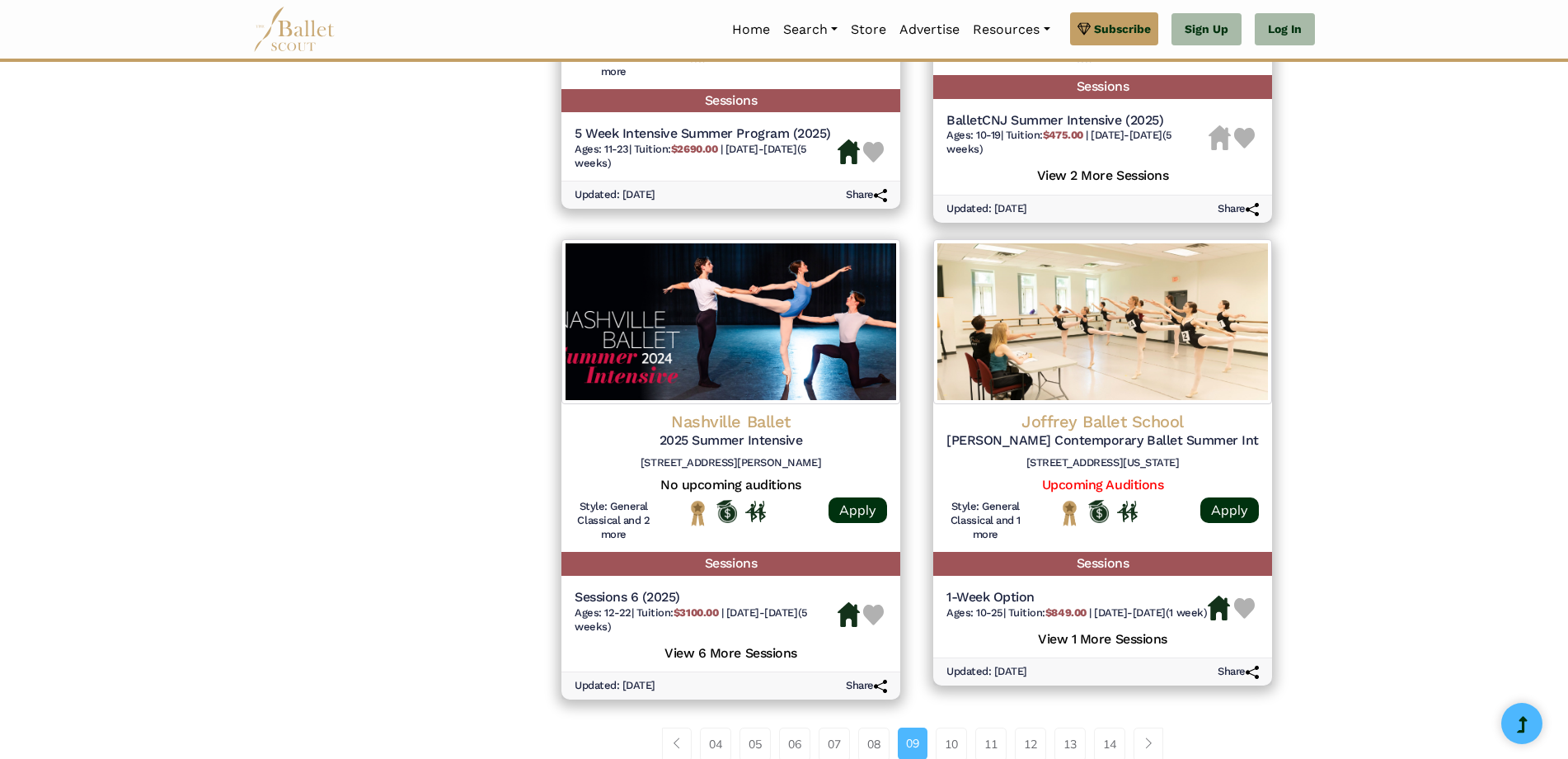
scroll to position [2145, 0]
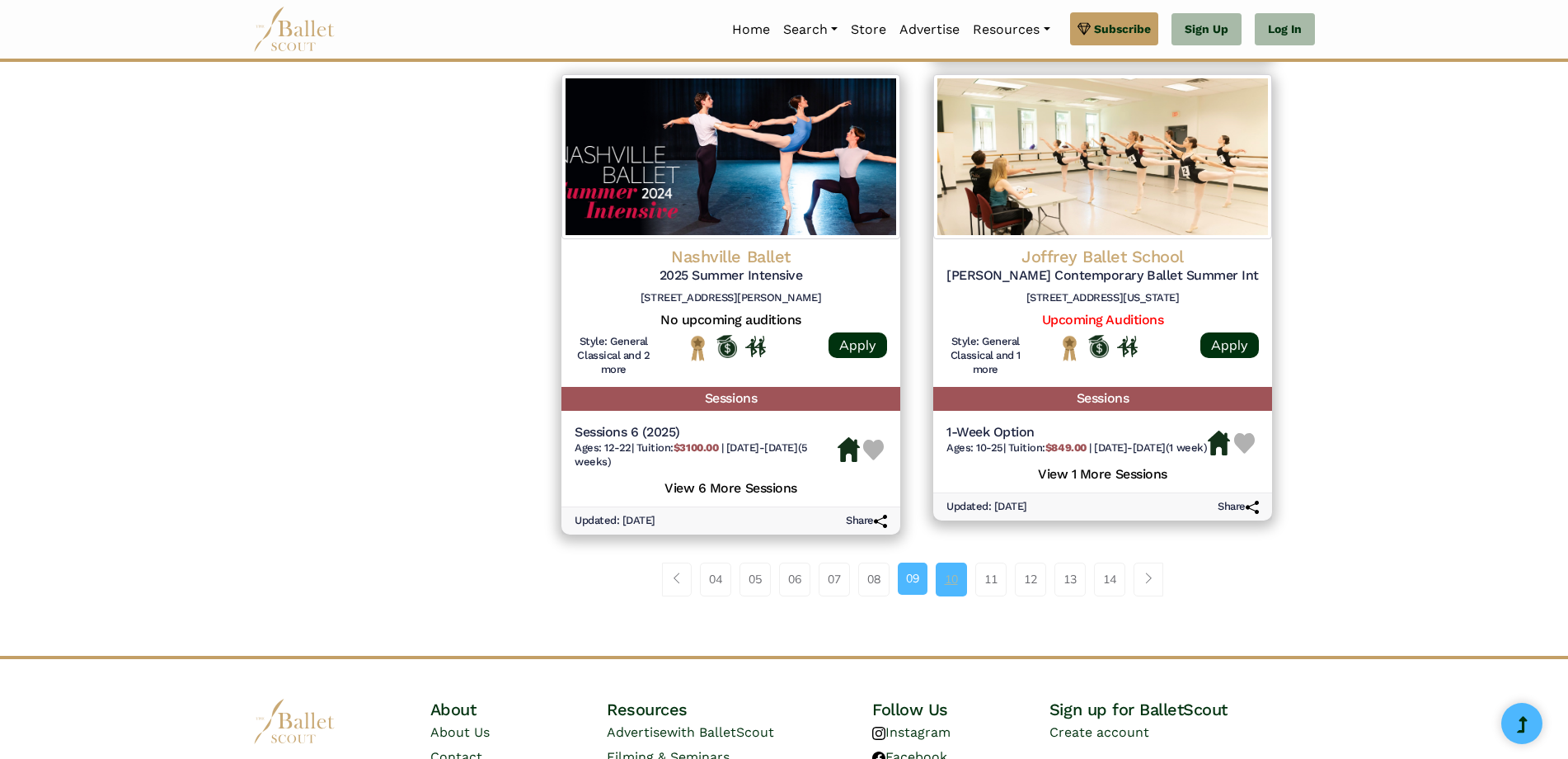
click at [952, 585] on link "10" at bounding box center [951, 579] width 32 height 33
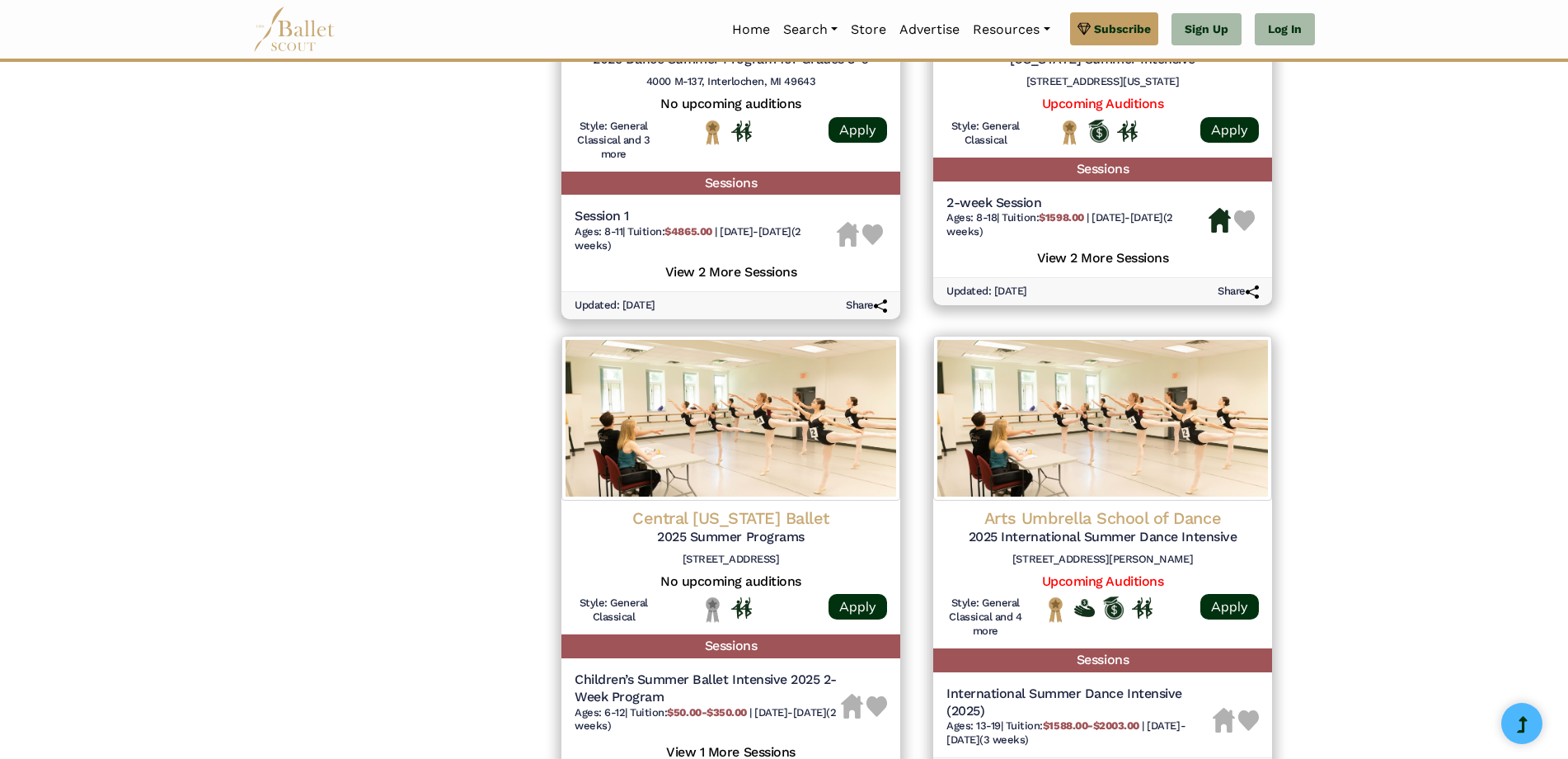
scroll to position [2145, 0]
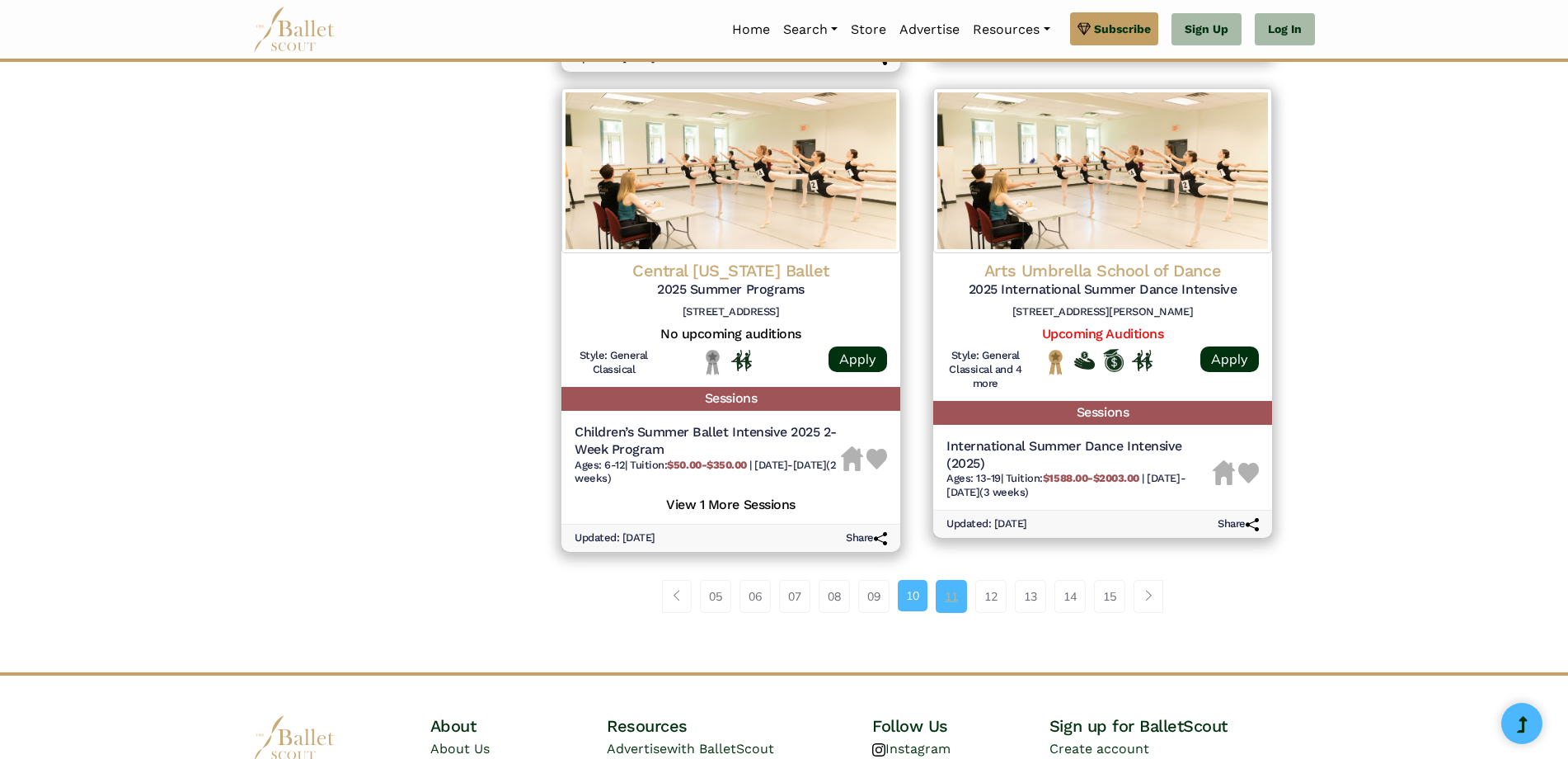
click at [945, 600] on link "11" at bounding box center [951, 596] width 32 height 33
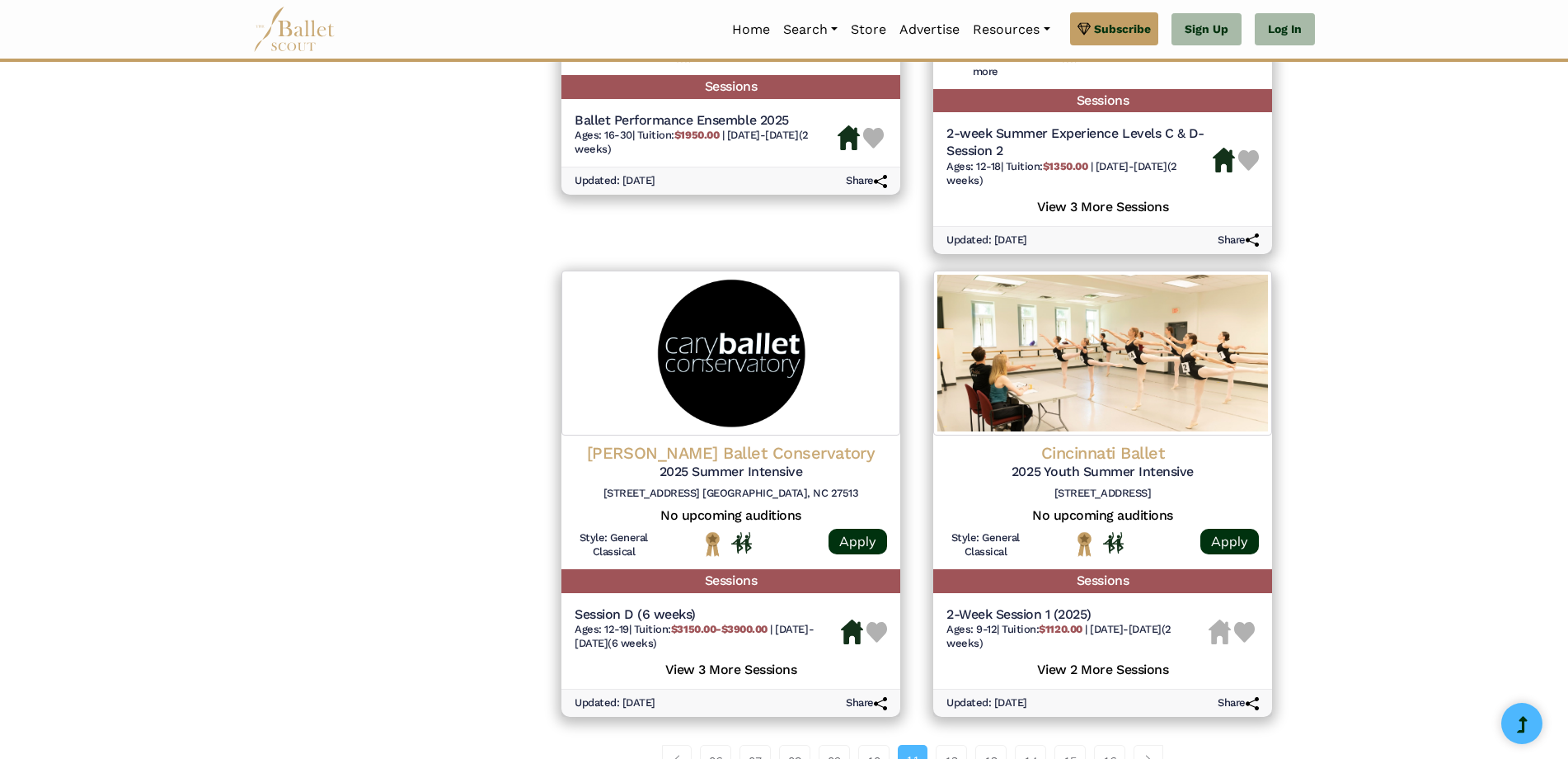
scroll to position [2145, 0]
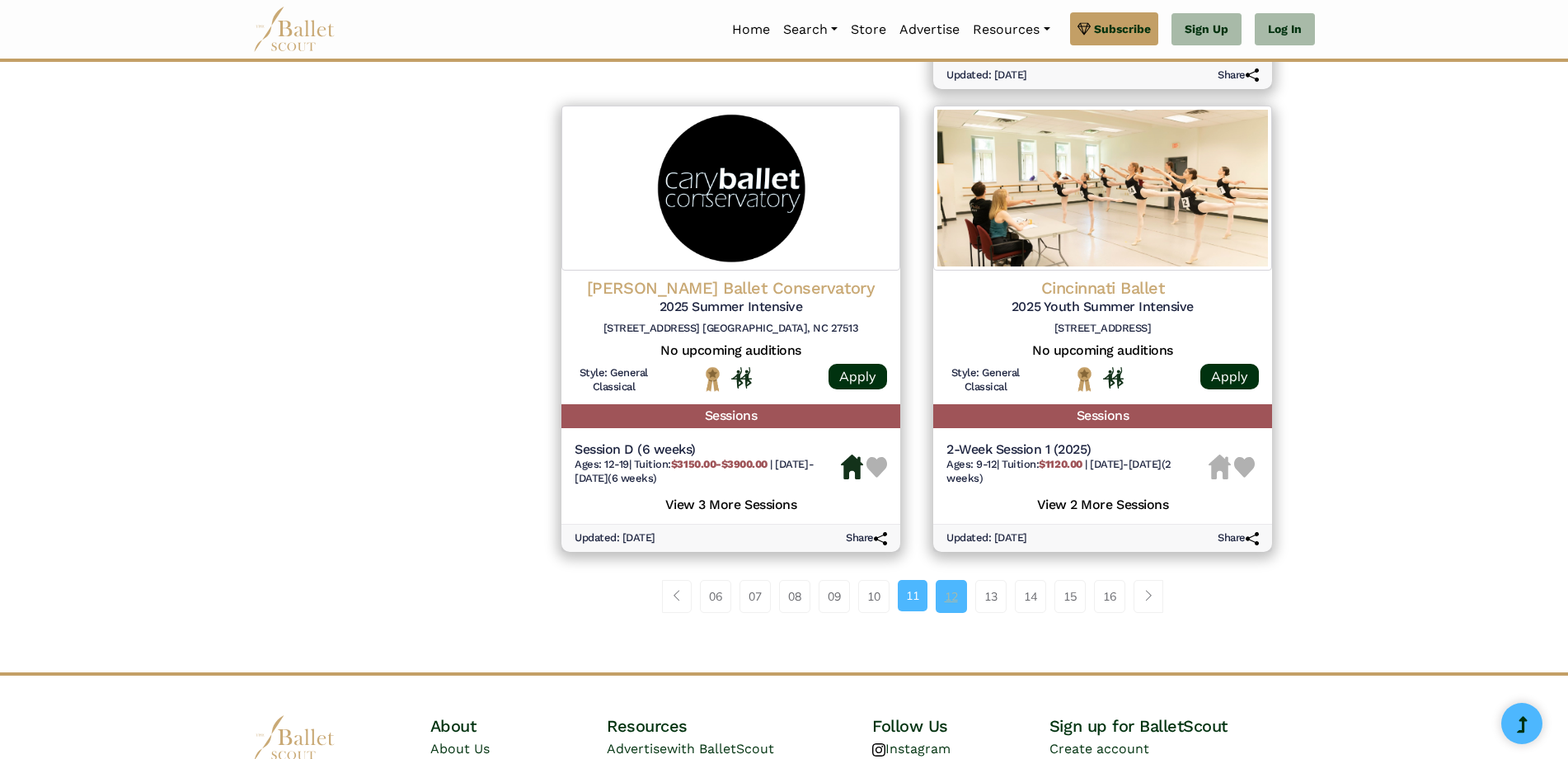
click at [955, 597] on link "12" at bounding box center [951, 596] width 32 height 33
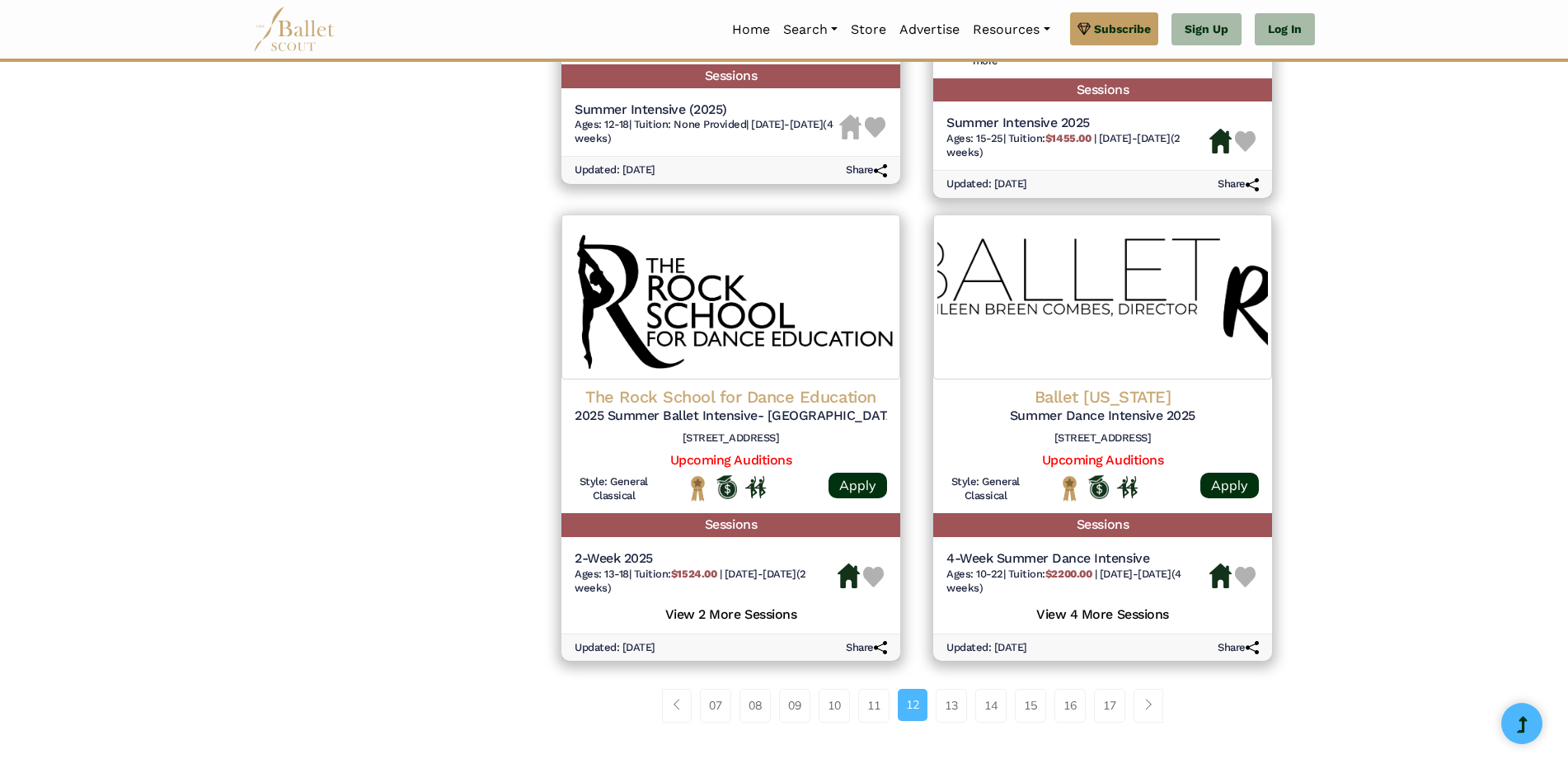
scroll to position [2062, 0]
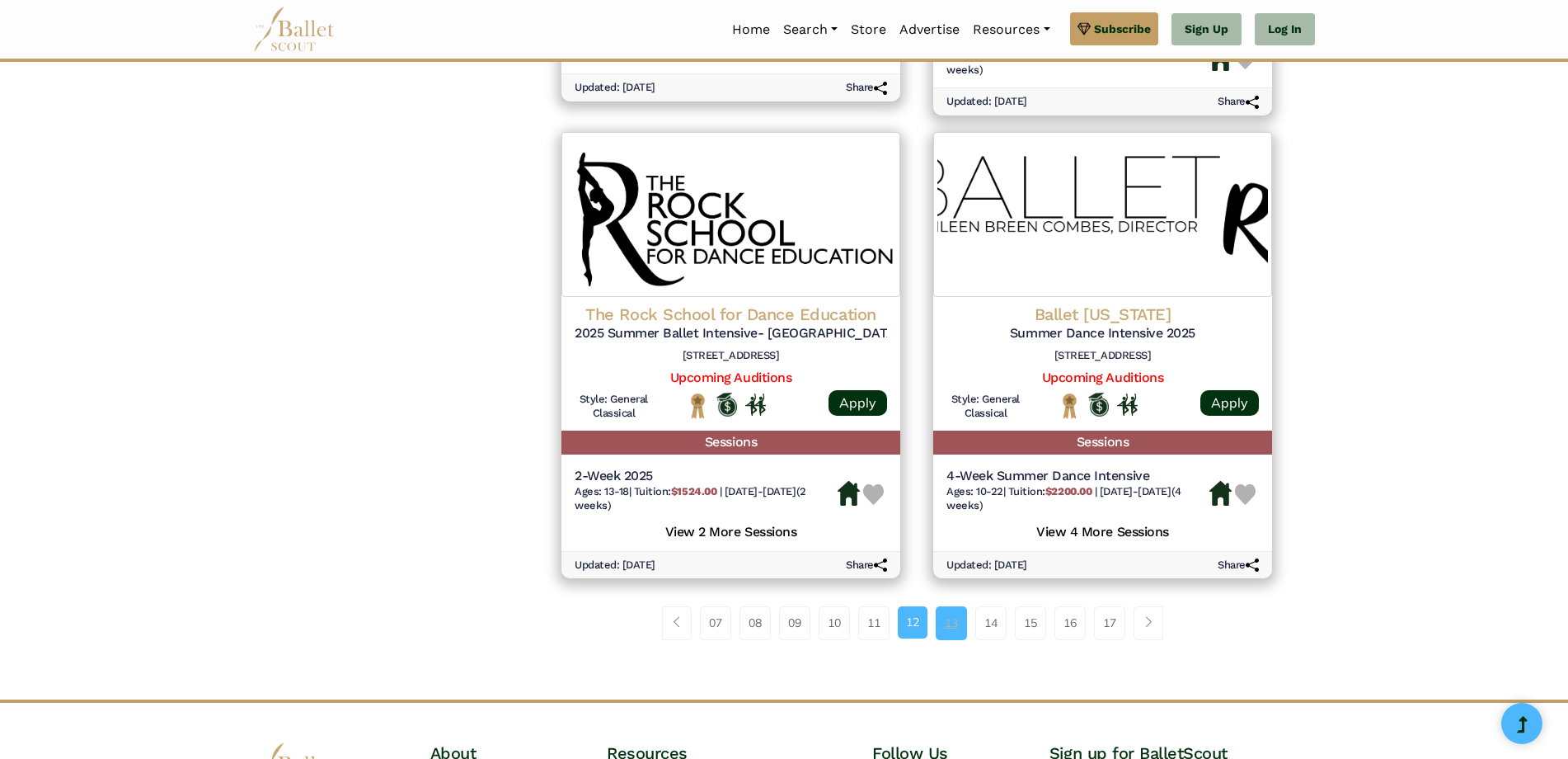
click at [938, 630] on link "13" at bounding box center [951, 623] width 32 height 33
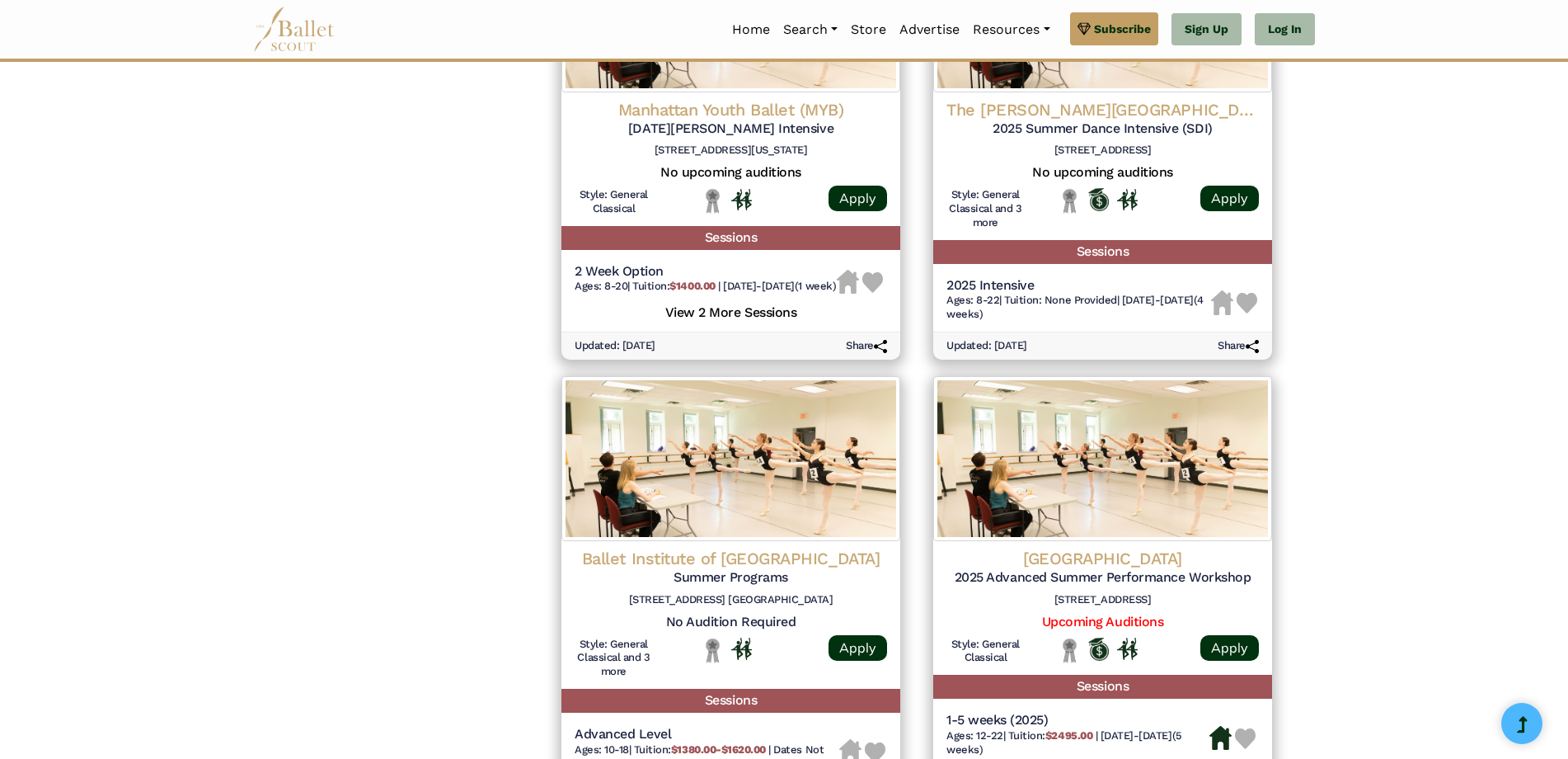
scroll to position [2062, 0]
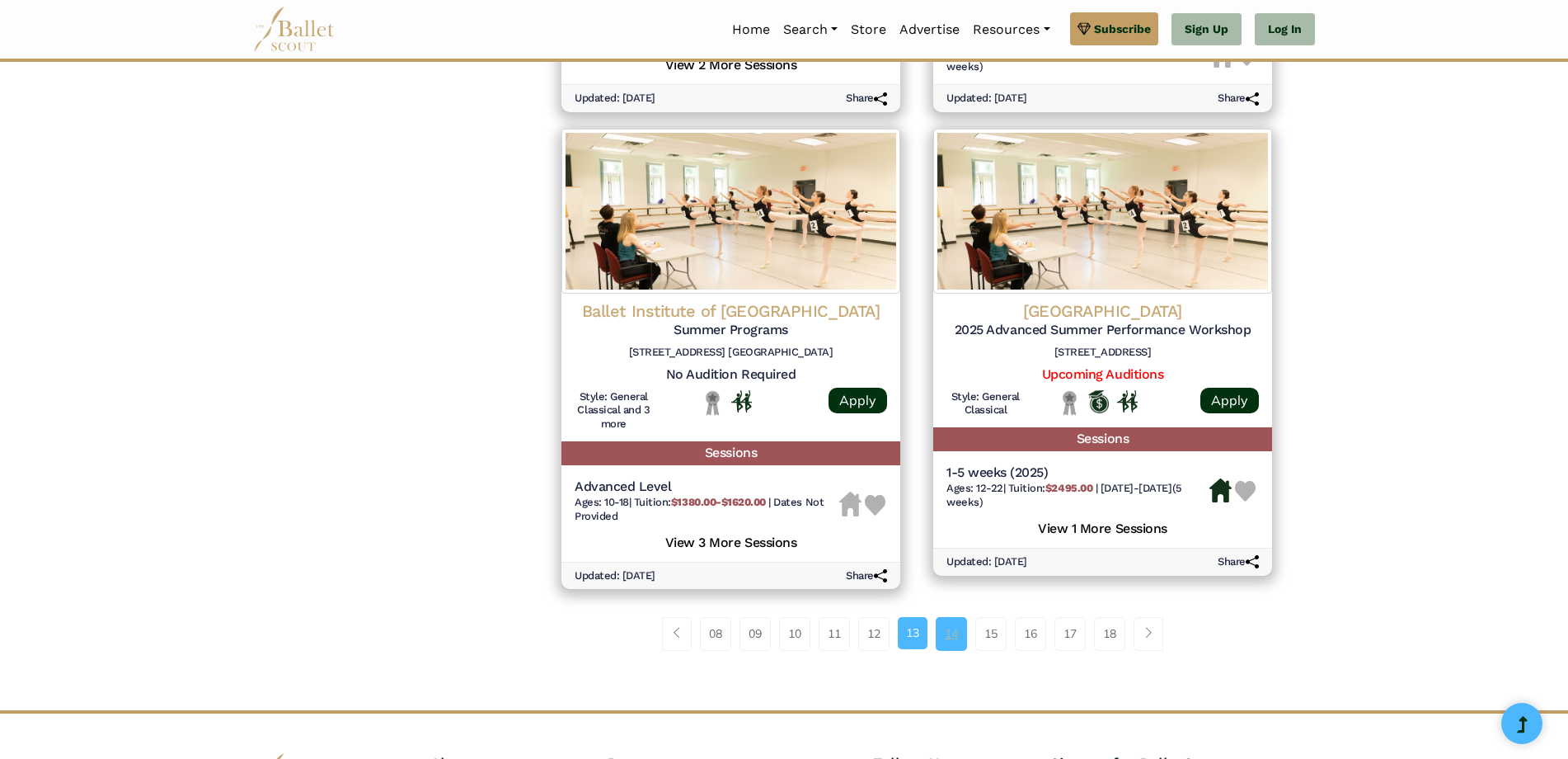
click at [942, 641] on link "14" at bounding box center [951, 633] width 32 height 33
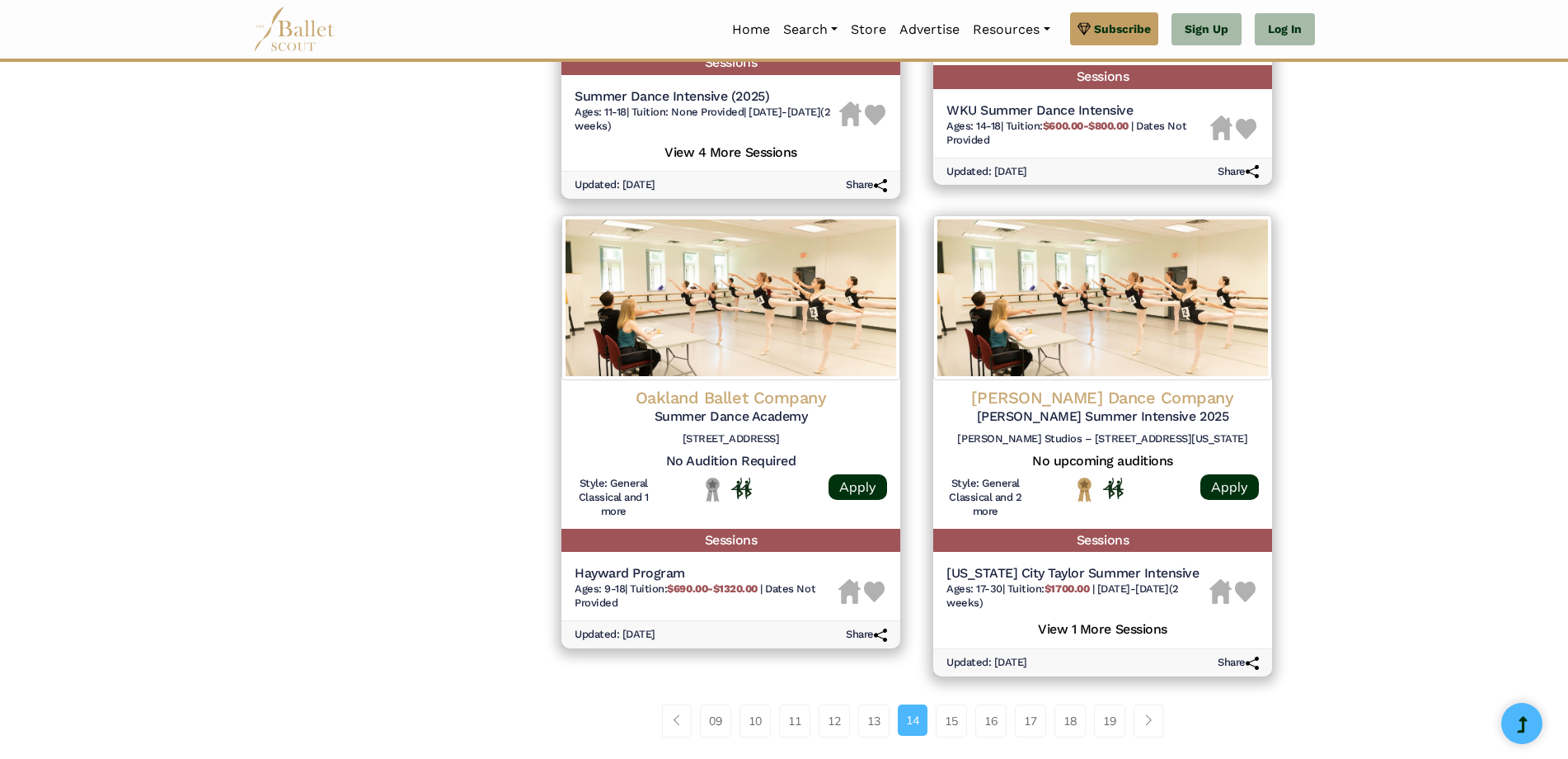
scroll to position [2310, 0]
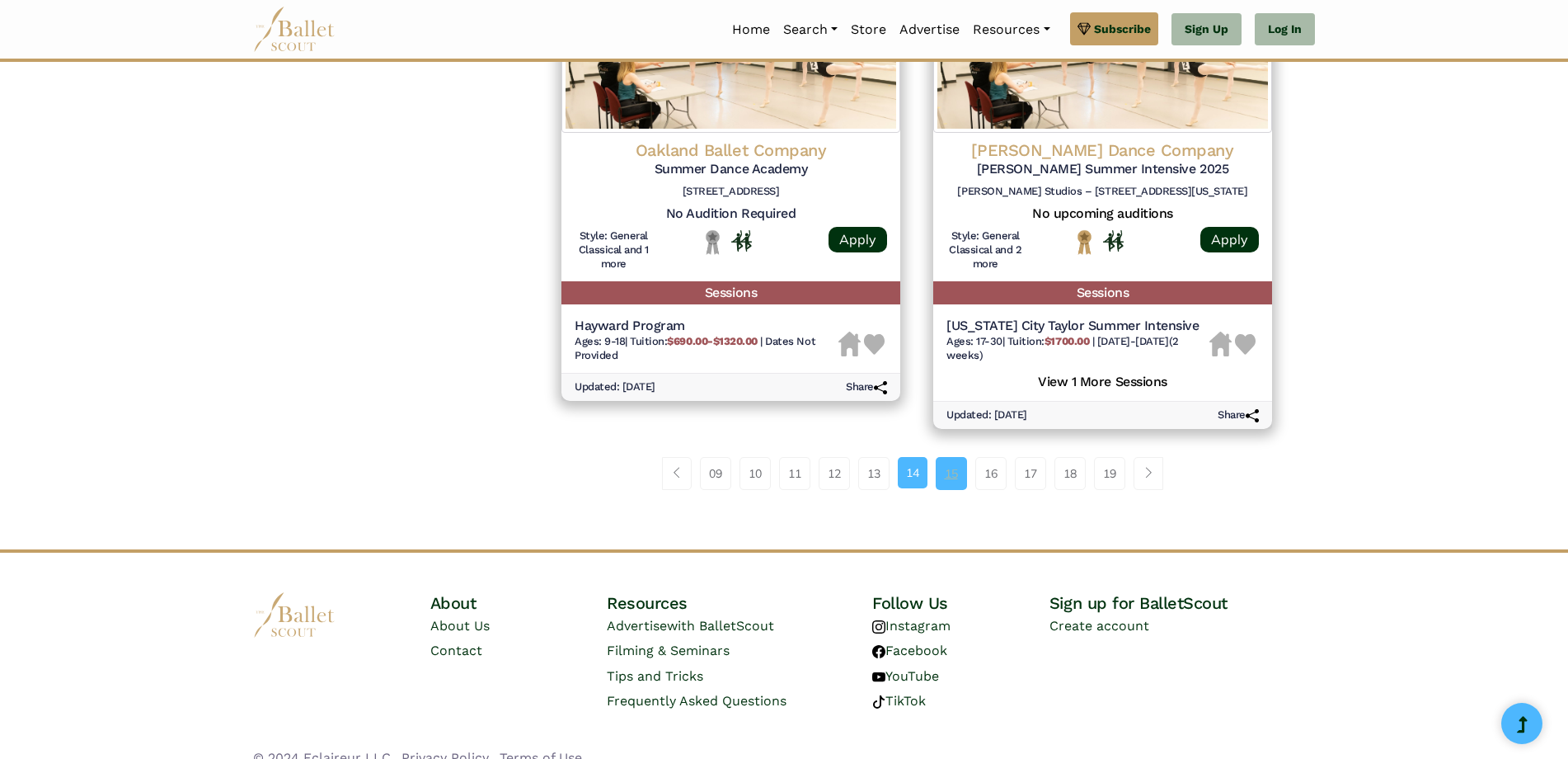
click at [957, 489] on link "15" at bounding box center [951, 473] width 32 height 33
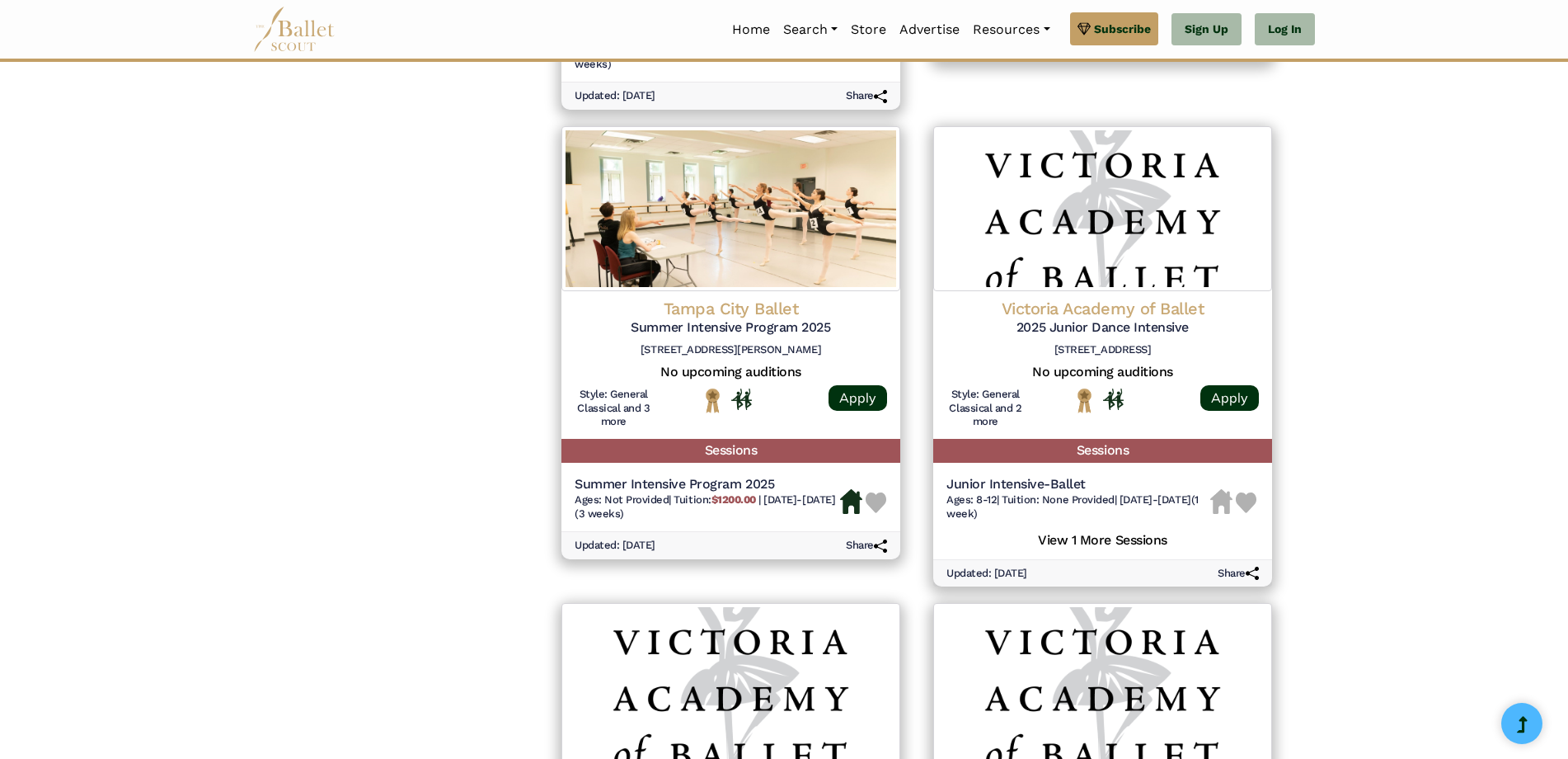
scroll to position [1980, 0]
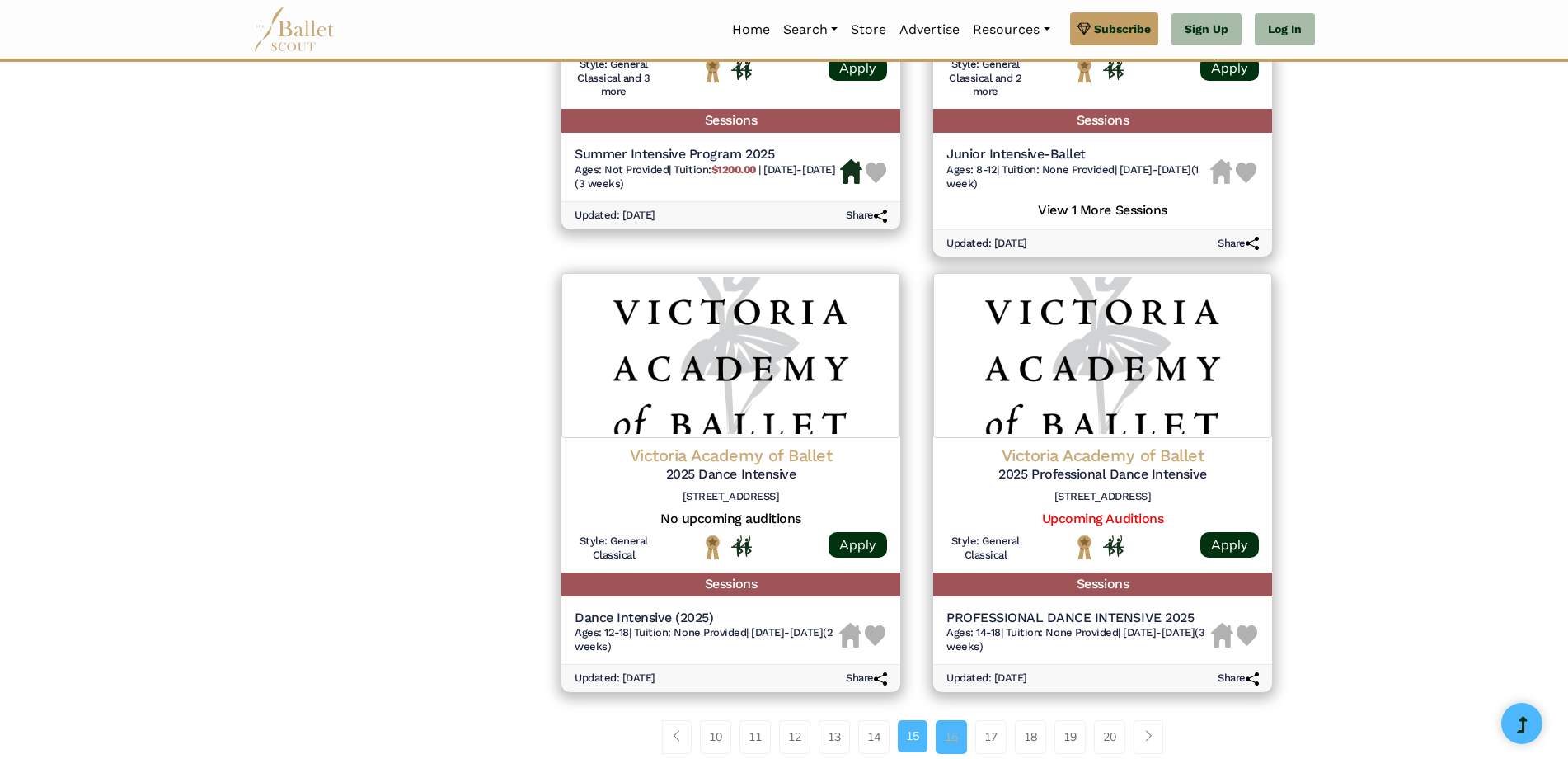
click at [947, 720] on link "16" at bounding box center [951, 737] width 32 height 33
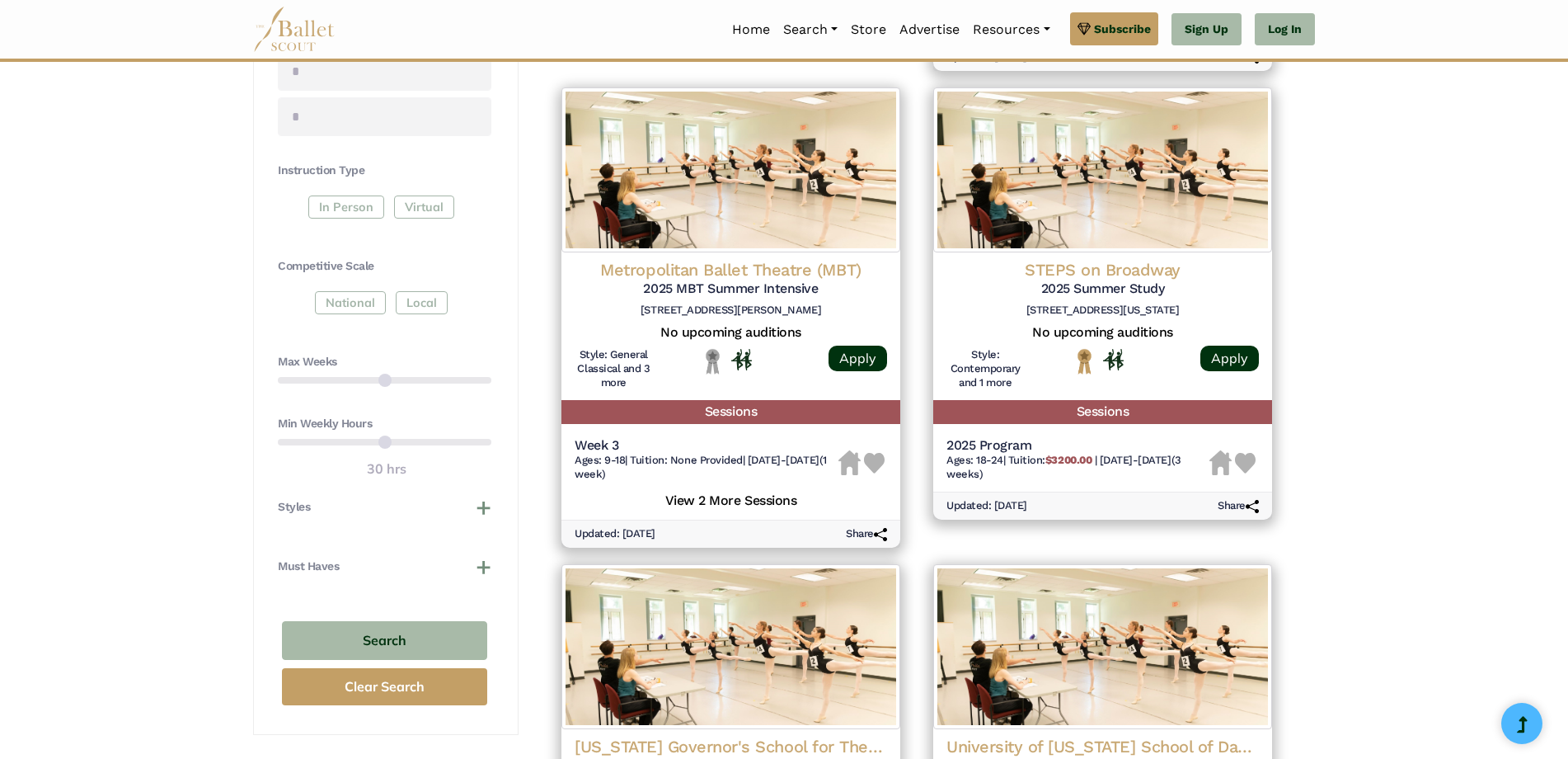
scroll to position [825, 0]
